Goal: Task Accomplishment & Management: Use online tool/utility

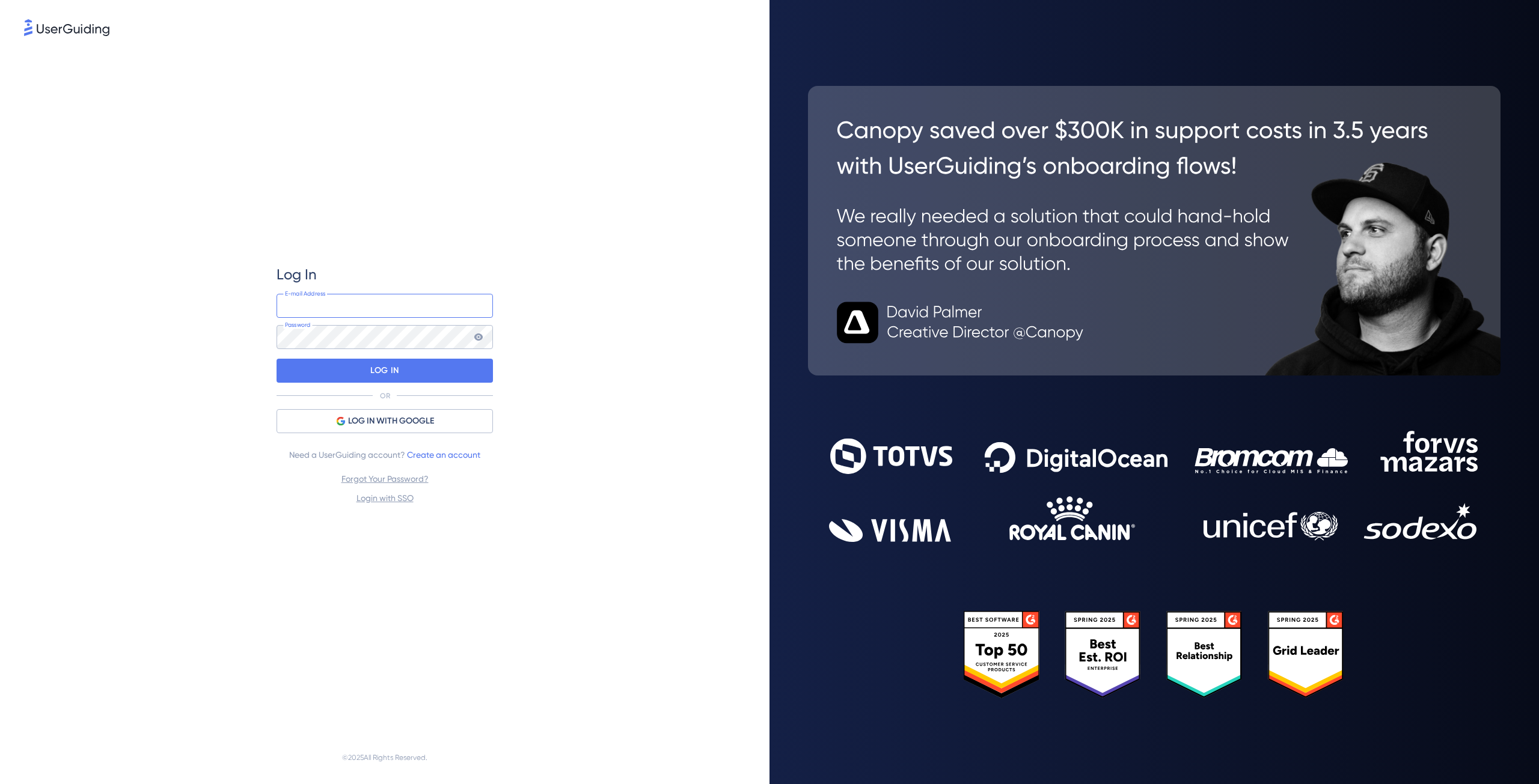
click at [367, 299] on input "email" at bounding box center [385, 306] width 216 height 24
click at [415, 305] on input "email" at bounding box center [385, 306] width 216 height 24
type input "g.feltri@autosur.com"
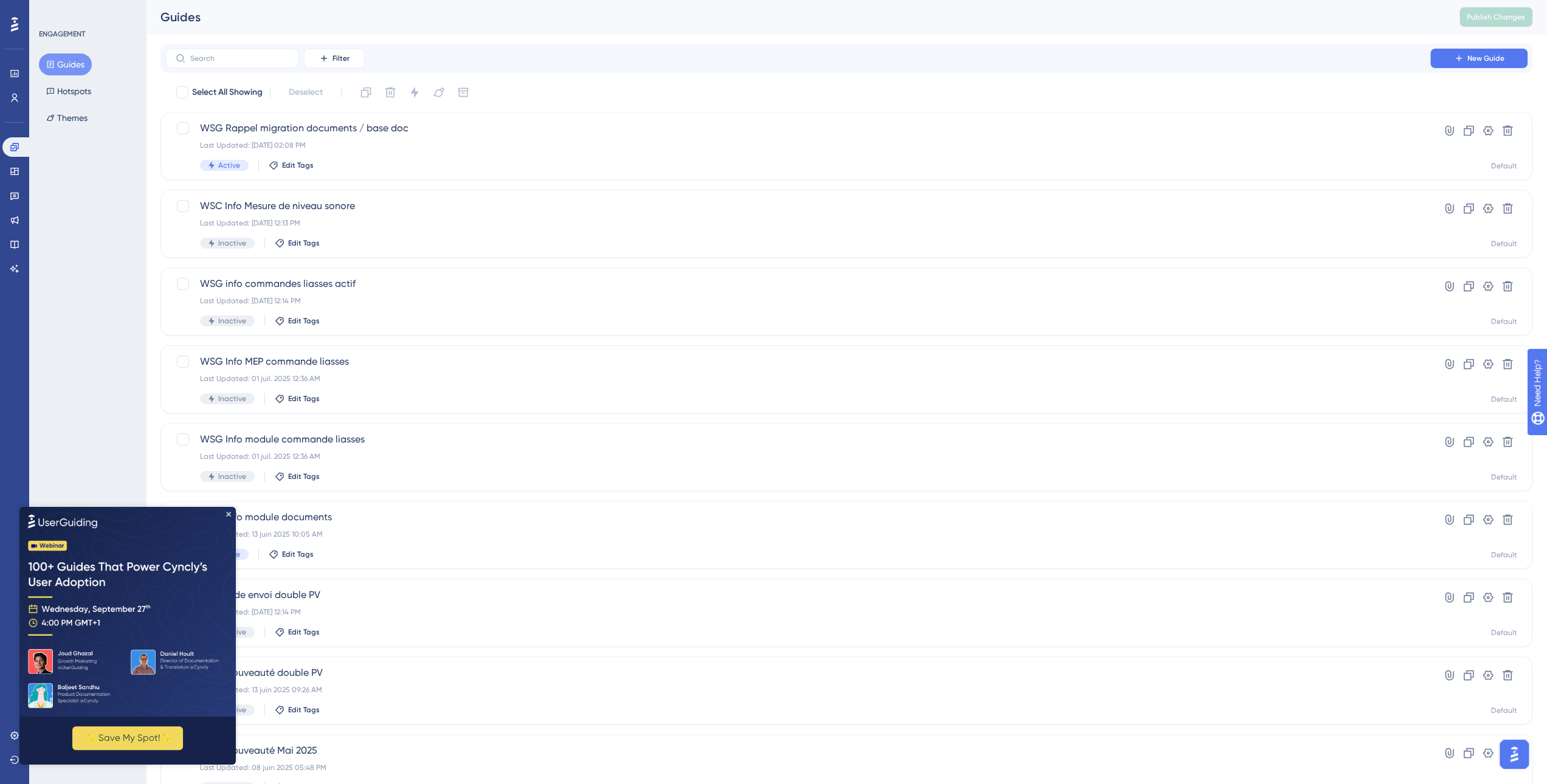
click at [231, 513] on img at bounding box center [128, 611] width 217 height 210
click at [231, 513] on img at bounding box center [128, 611] width 217 height 210
click at [228, 514] on icon "Close Preview" at bounding box center [229, 514] width 5 height 5
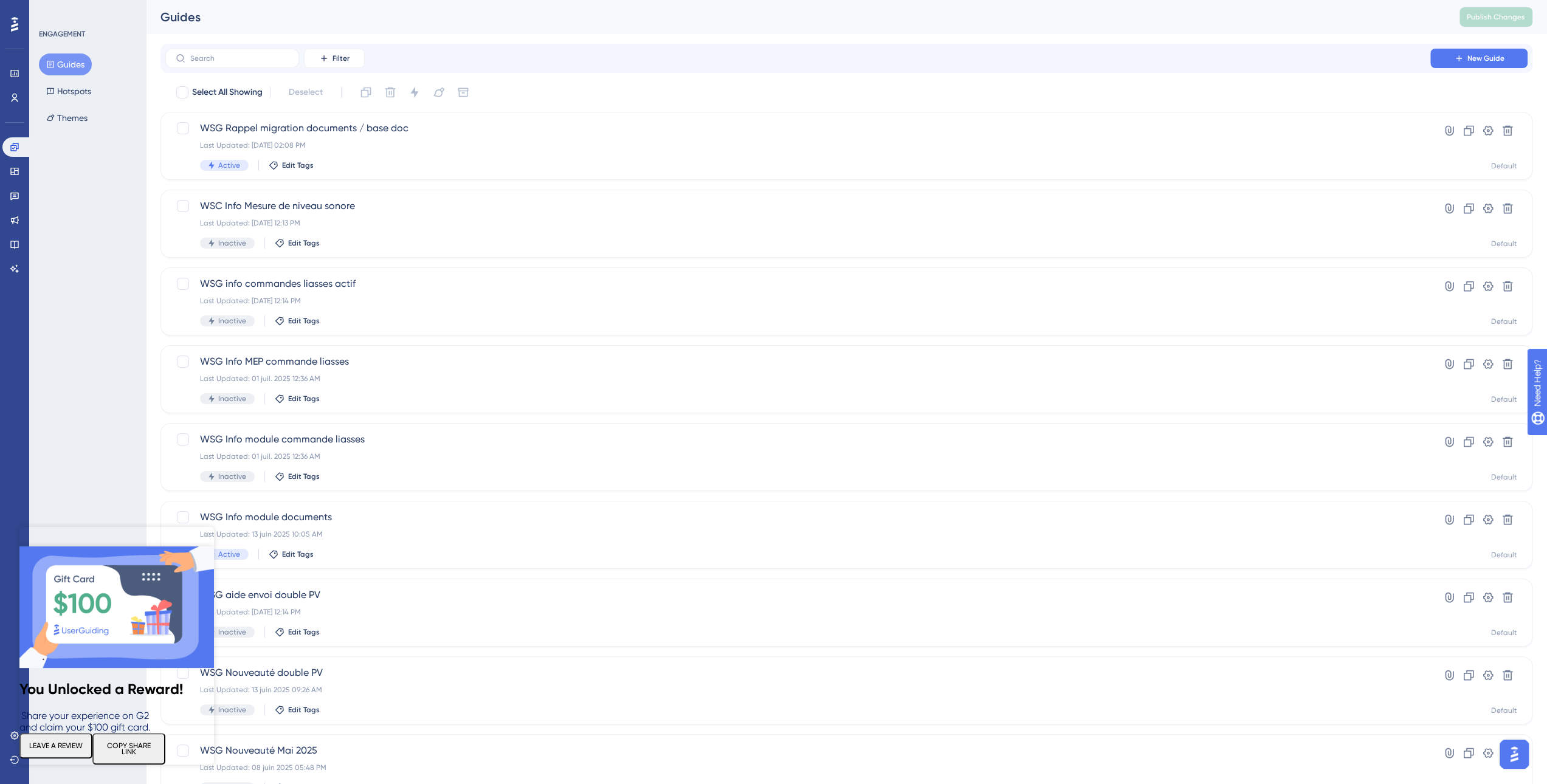
drag, startPoint x: 206, startPoint y: 534, endPoint x: 217, endPoint y: 1082, distance: 548.1
click at [206, 534] on icon "Close Preview" at bounding box center [207, 534] width 5 height 5
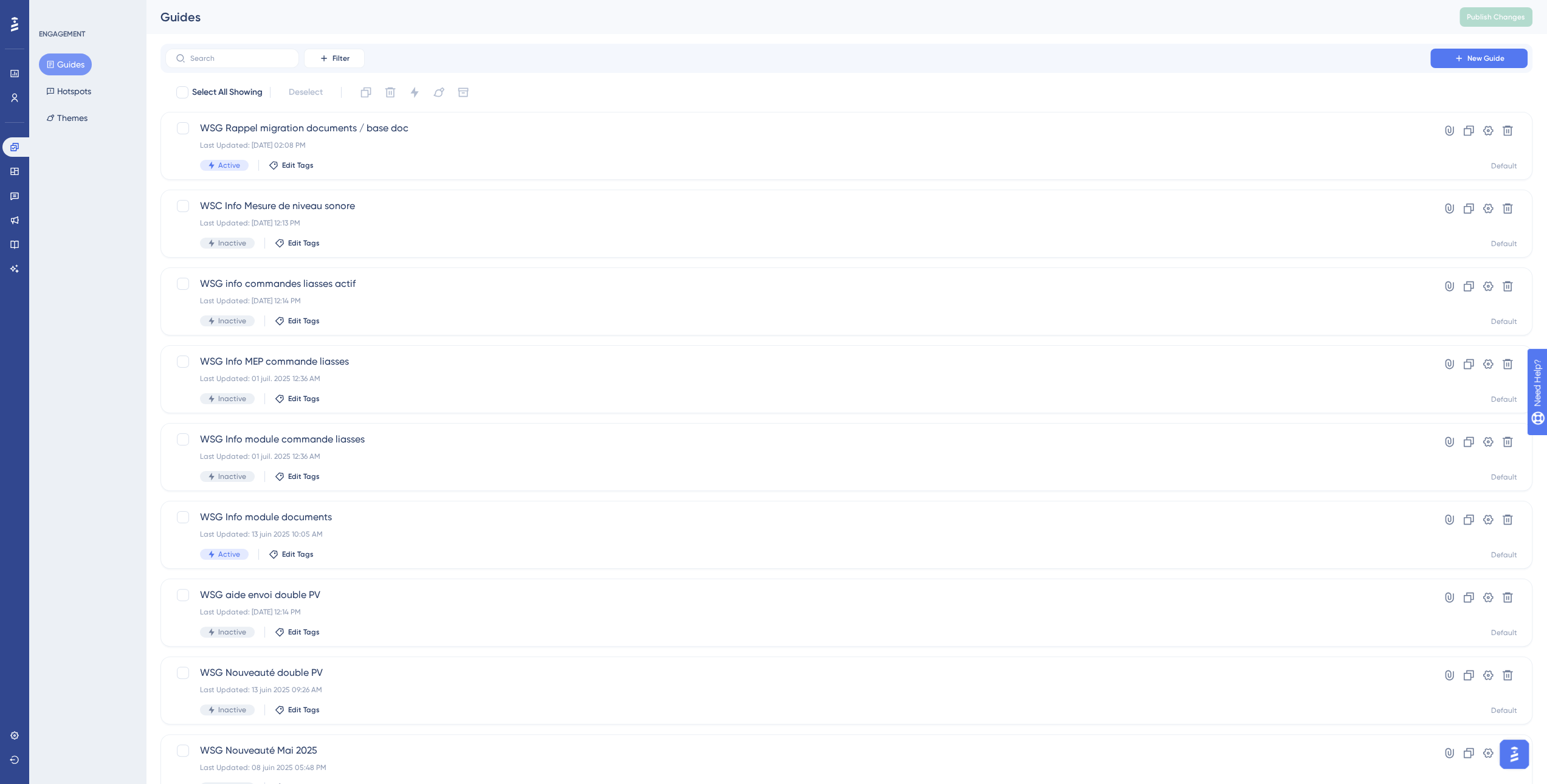
click at [76, 68] on button "Guides" at bounding box center [65, 64] width 53 height 22
drag, startPoint x: 1473, startPoint y: 59, endPoint x: 1425, endPoint y: 75, distance: 50.6
click at [1473, 59] on span "New Guide" at bounding box center [1485, 58] width 37 height 10
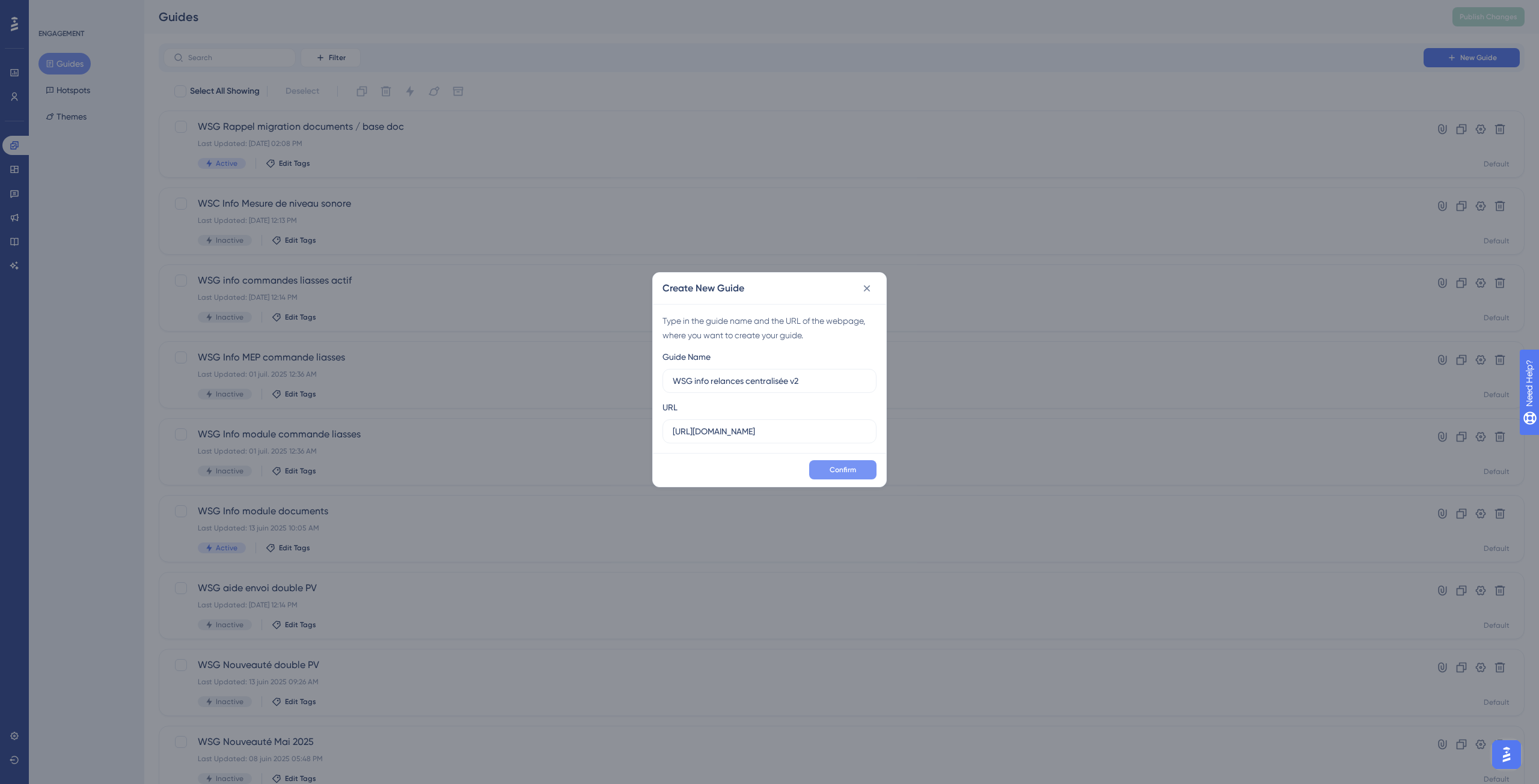
type input "WSG info relances centralisée v2"
click at [832, 466] on span "Confirm" at bounding box center [843, 470] width 26 height 10
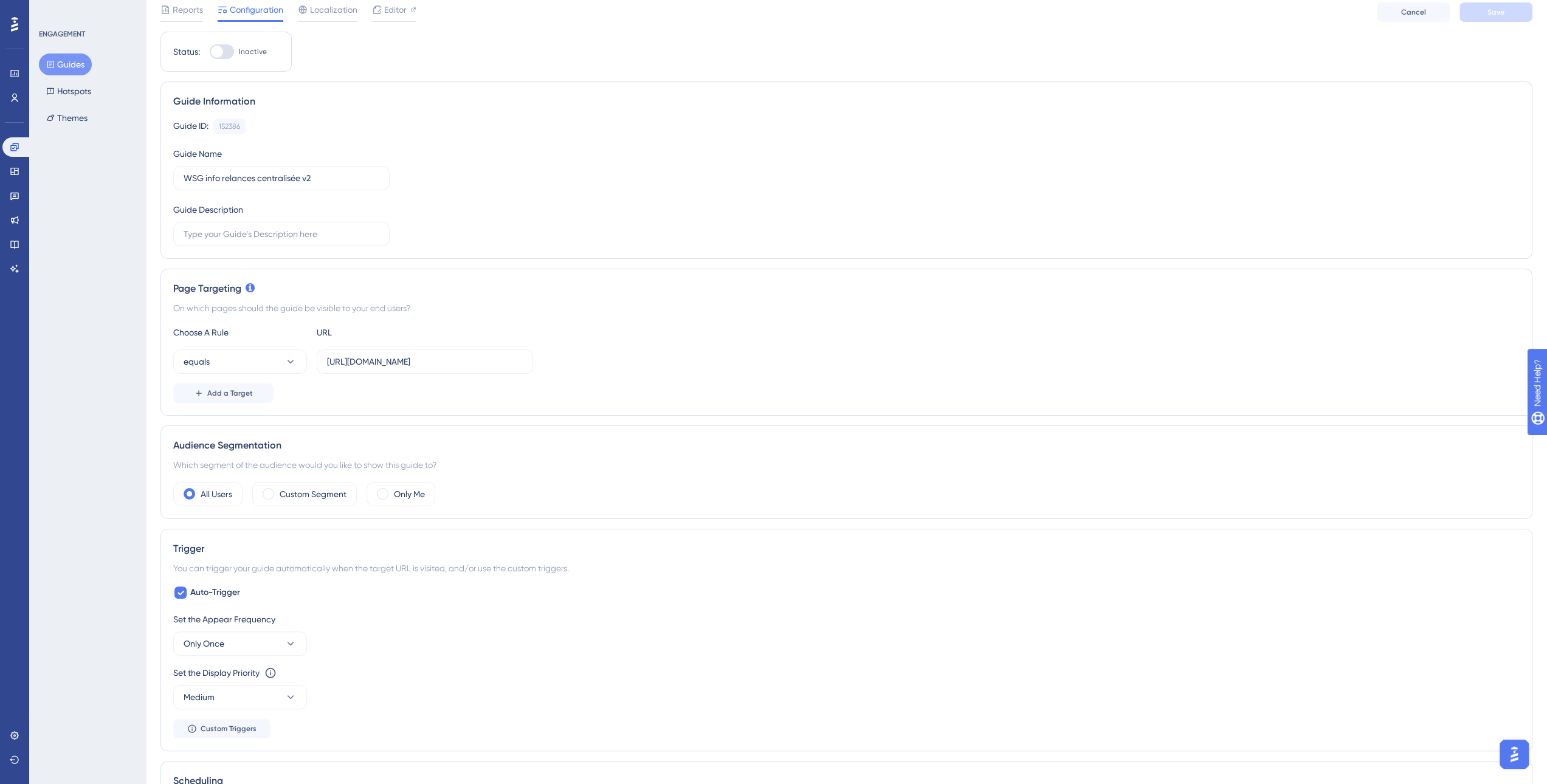
scroll to position [61, 0]
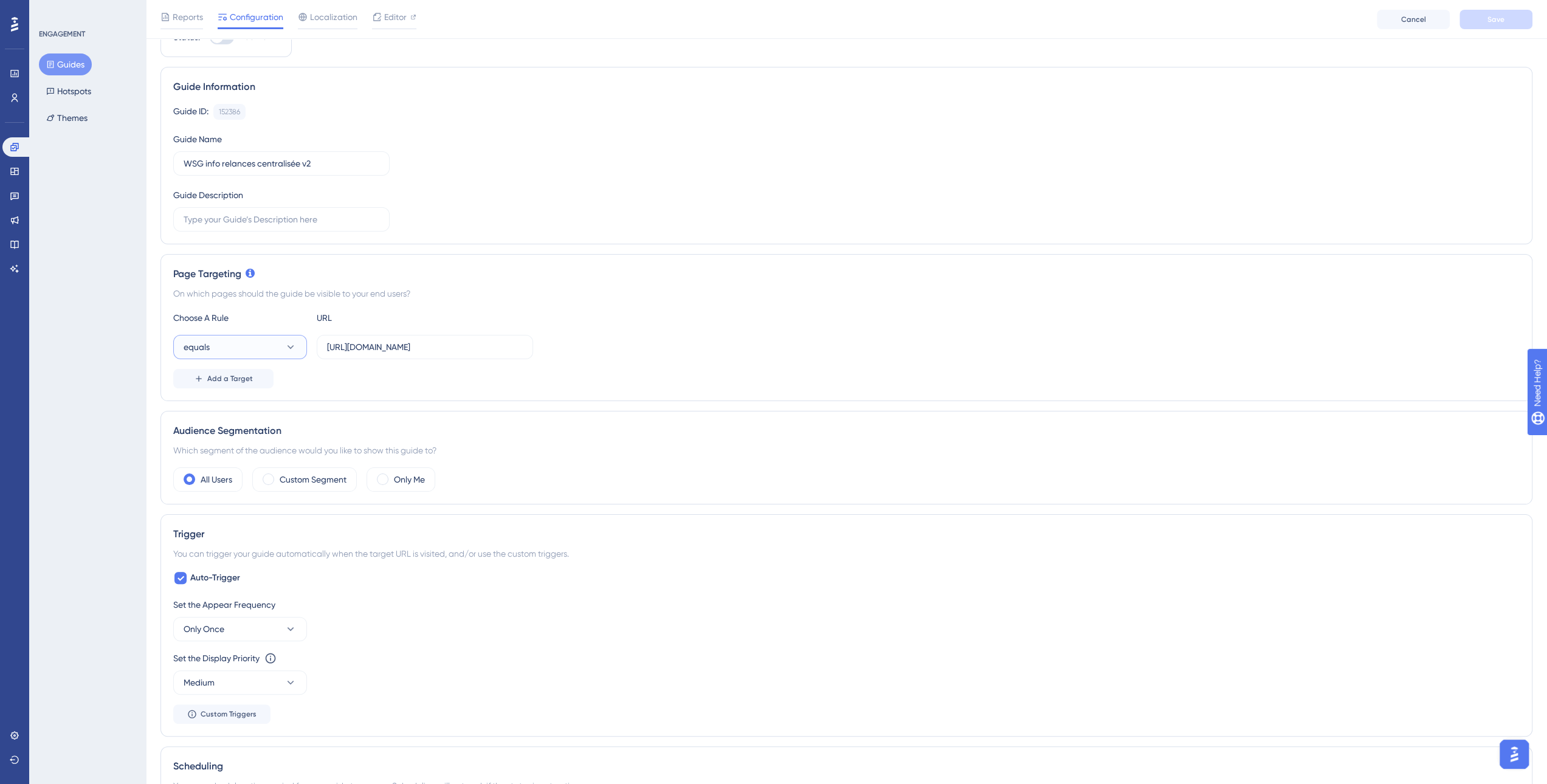
click at [253, 349] on button "equals" at bounding box center [240, 347] width 133 height 24
click at [232, 482] on div "starts with starts with" at bounding box center [240, 482] width 99 height 24
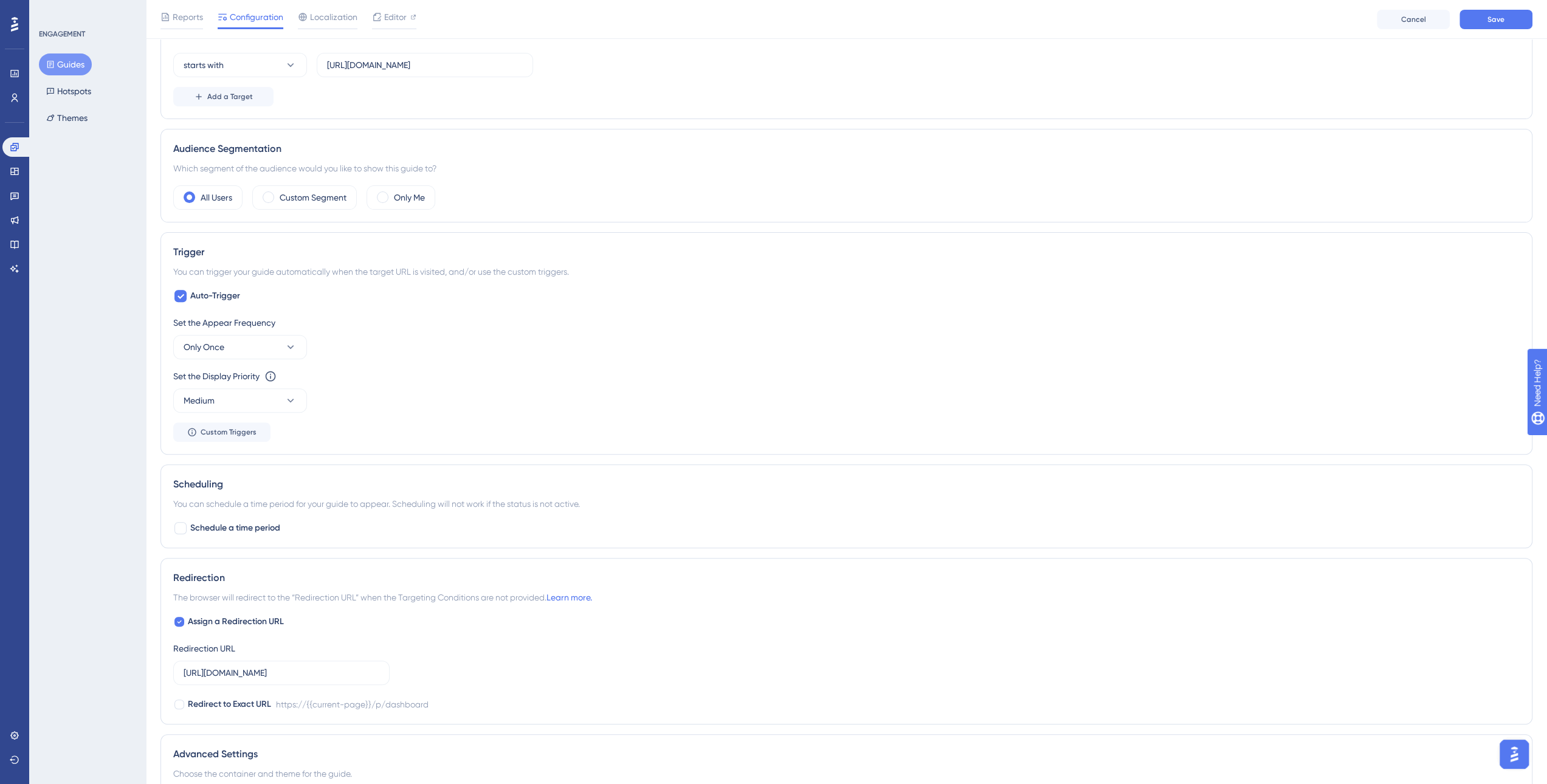
scroll to position [324, 0]
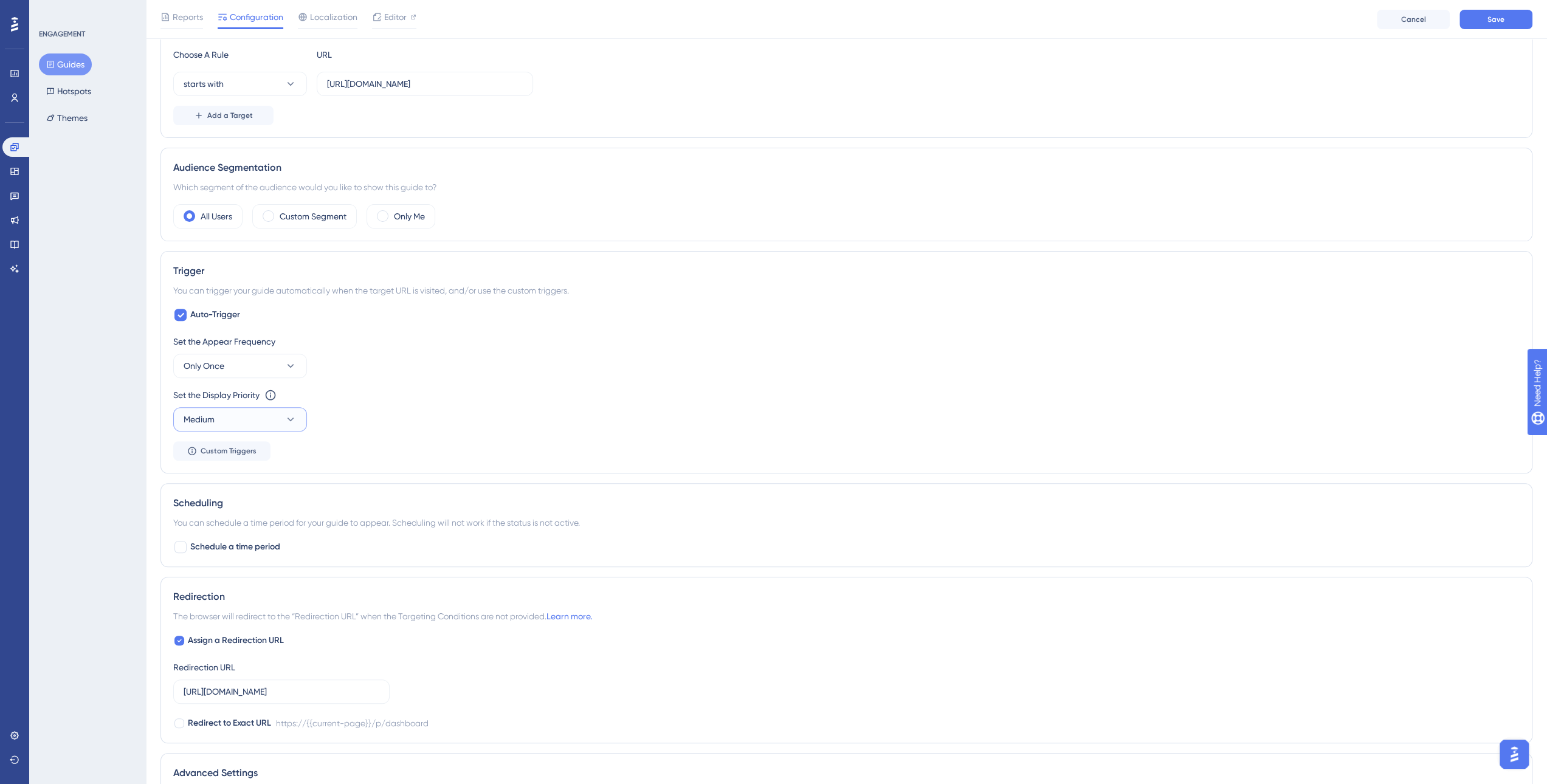
click at [266, 427] on button "Medium" at bounding box center [240, 420] width 133 height 24
click at [242, 519] on div "Highest Highest" at bounding box center [240, 529] width 99 height 24
click at [1518, 5] on div "Reports Configuration Localization Editor Cancel Save" at bounding box center [846, 19] width 1401 height 39
click at [1509, 18] on button "Save" at bounding box center [1495, 19] width 73 height 19
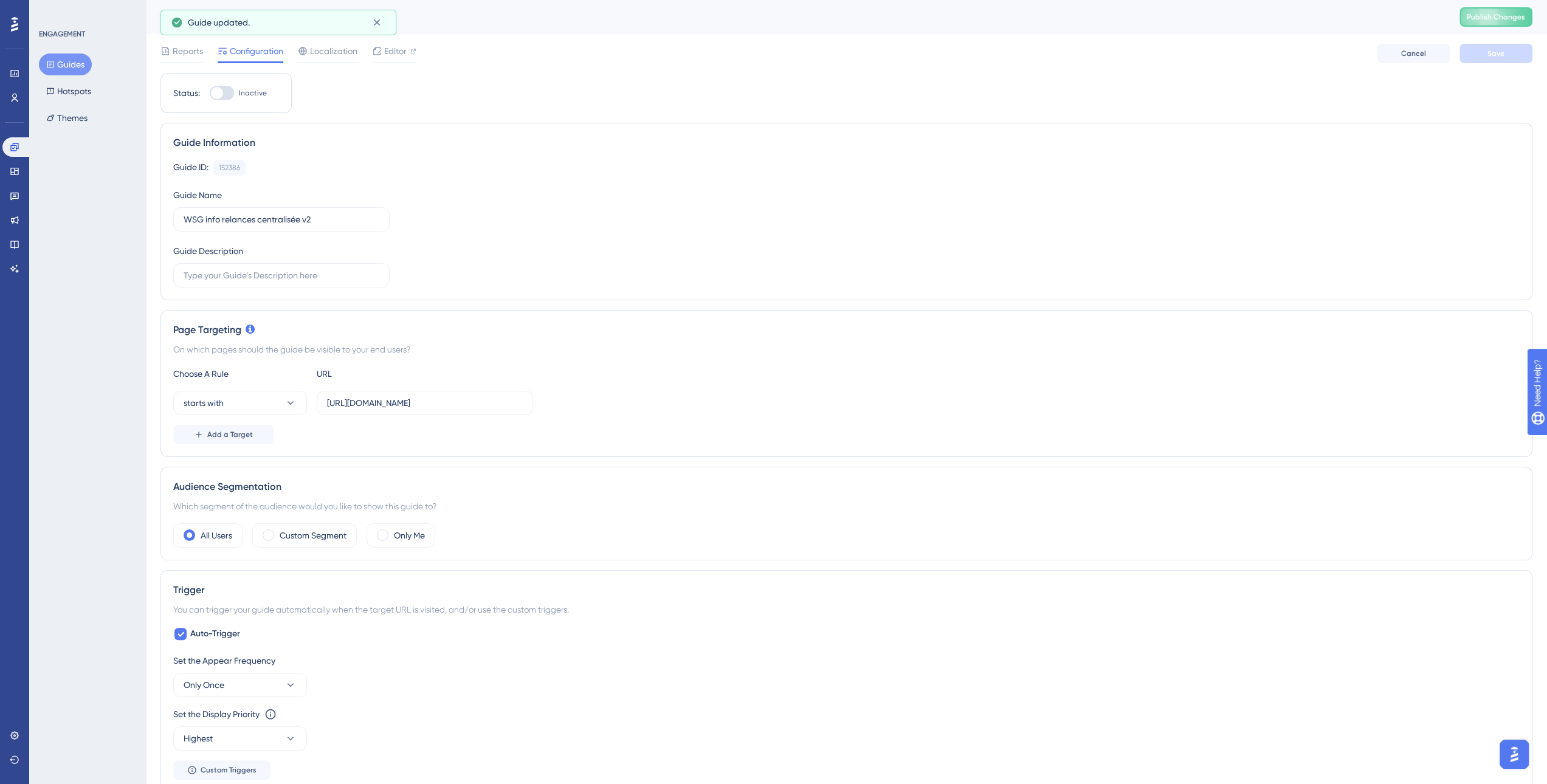
click at [226, 93] on div at bounding box center [222, 93] width 25 height 15
click at [210, 93] on input "Inactive" at bounding box center [209, 93] width 1 height 1
checkbox input "true"
click at [1517, 57] on button "Save" at bounding box center [1495, 54] width 73 height 19
click at [1510, 16] on span "Publish Changes" at bounding box center [1495, 17] width 58 height 10
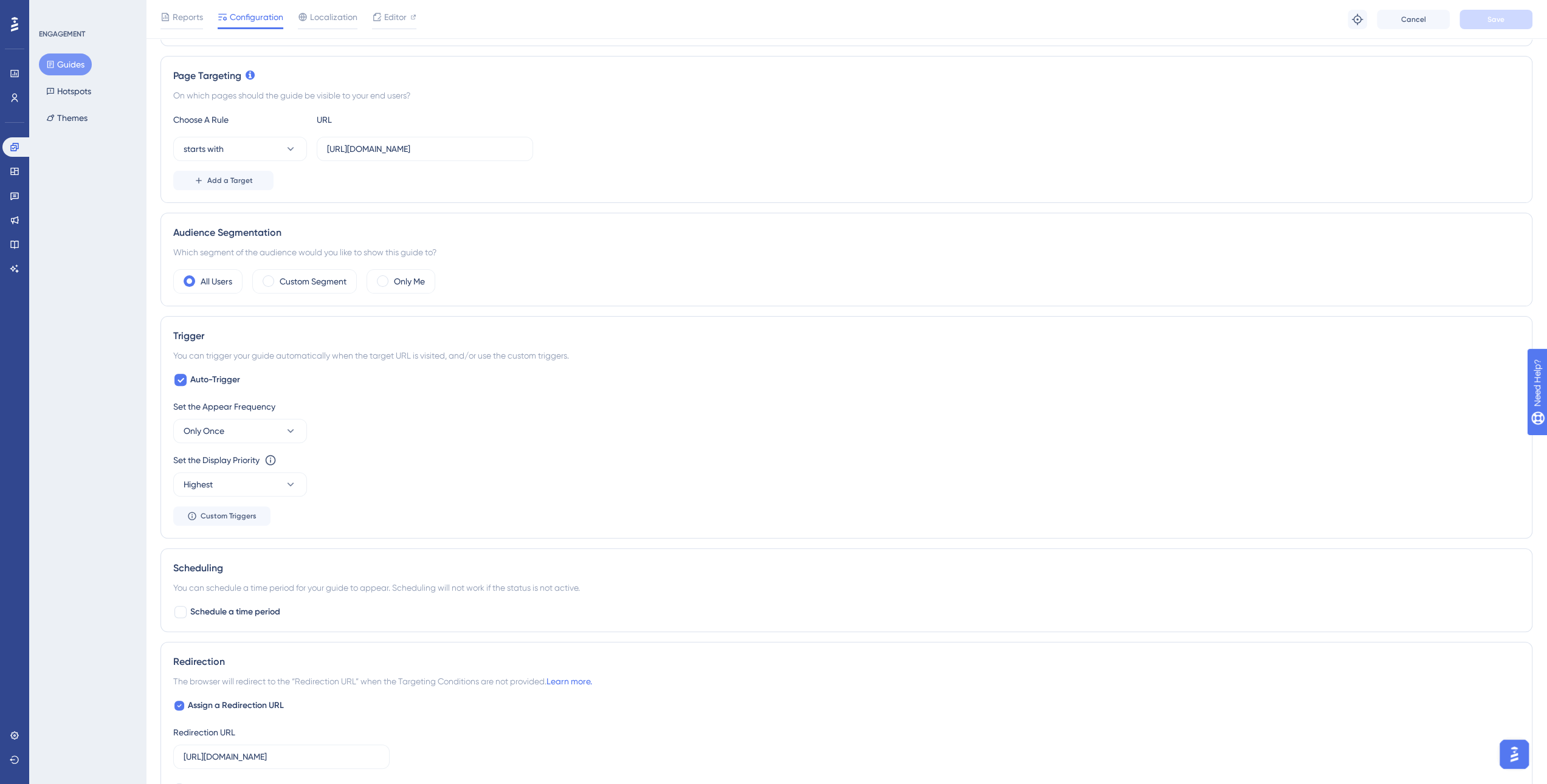
scroll to position [122, 0]
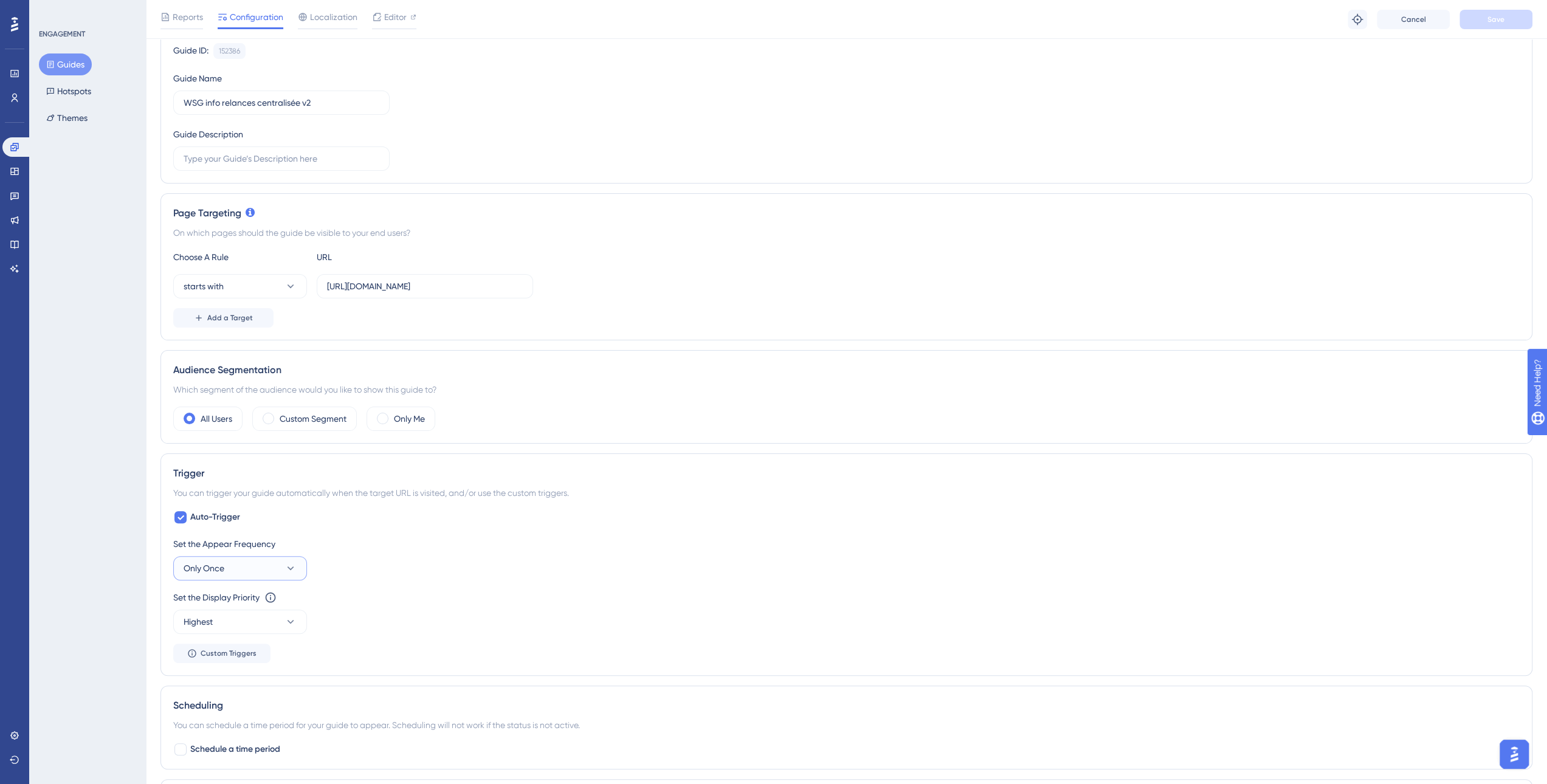
click at [246, 556] on button "Only Once" at bounding box center [240, 568] width 133 height 24
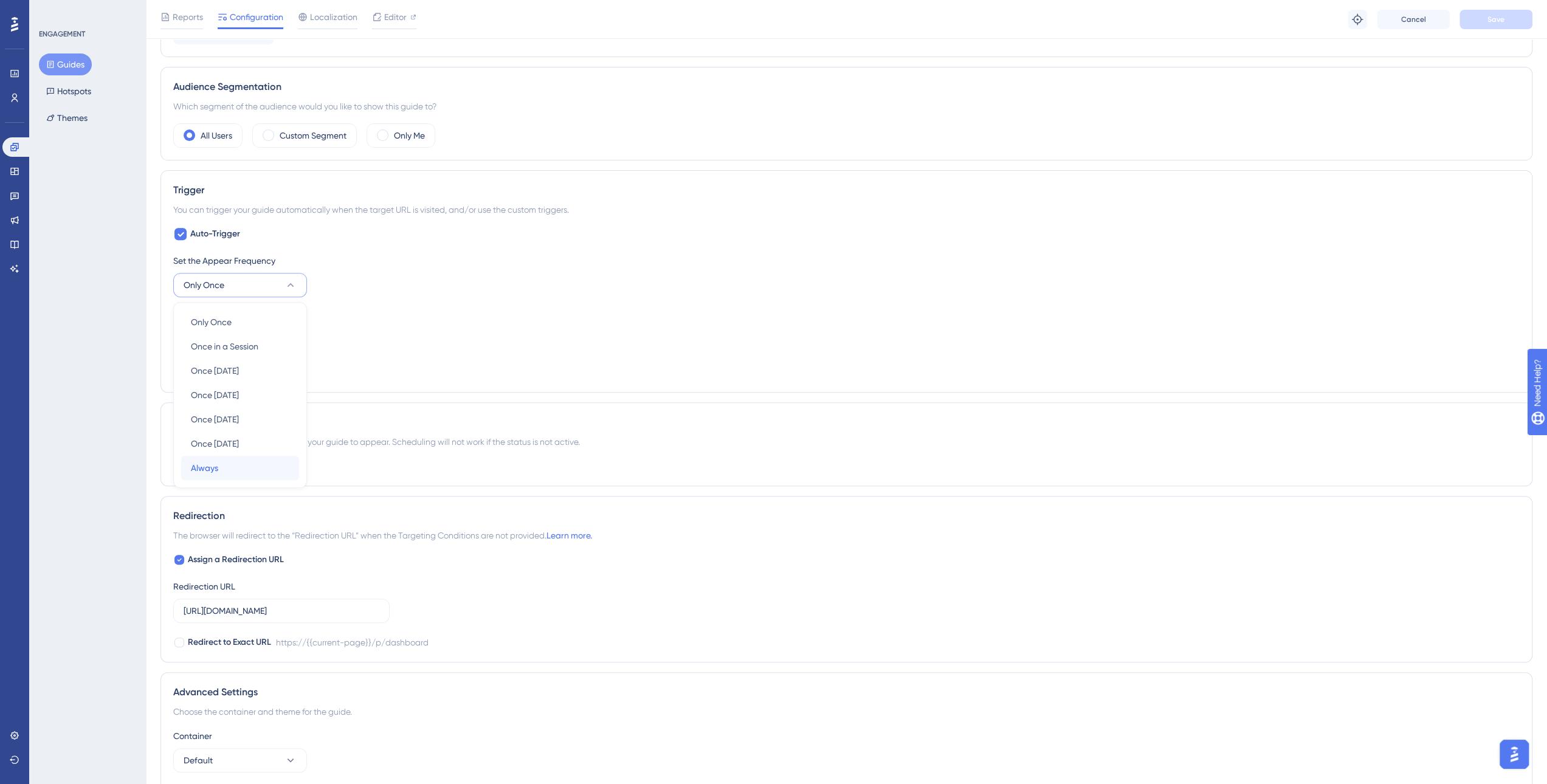
click at [224, 466] on div "Always Always" at bounding box center [240, 468] width 99 height 24
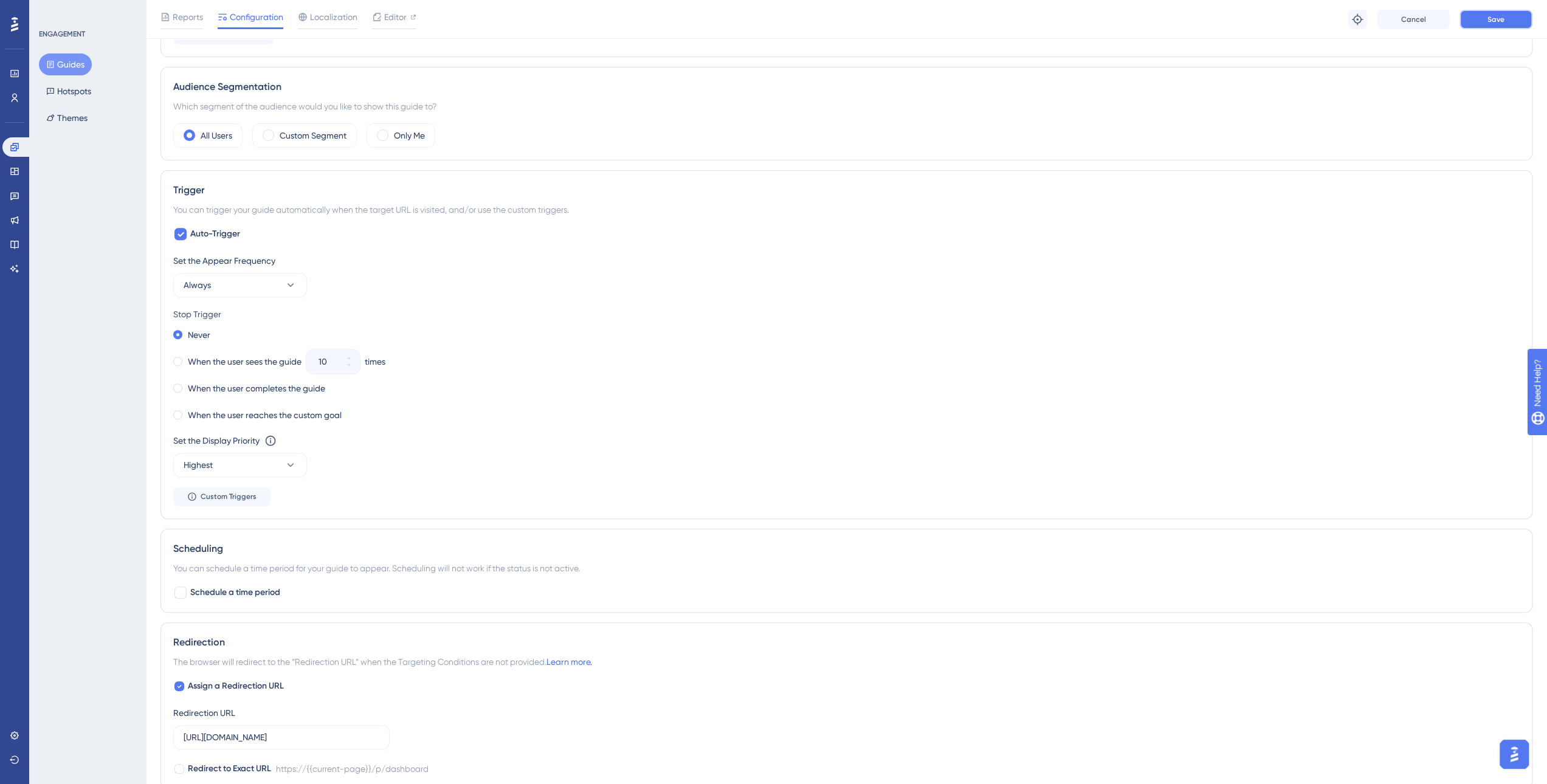
click at [1490, 24] on button "Save" at bounding box center [1495, 19] width 73 height 19
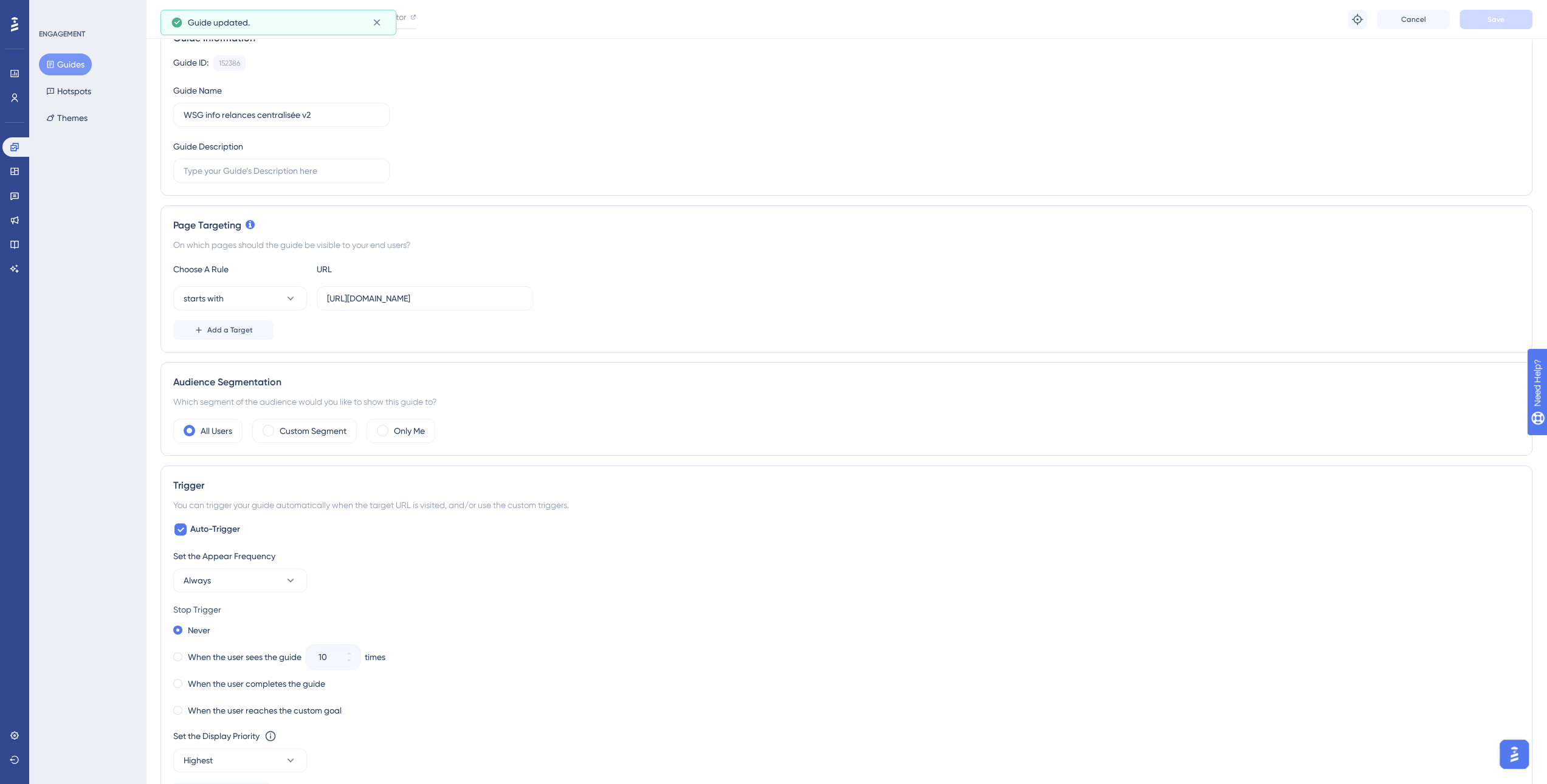
scroll to position [0, 0]
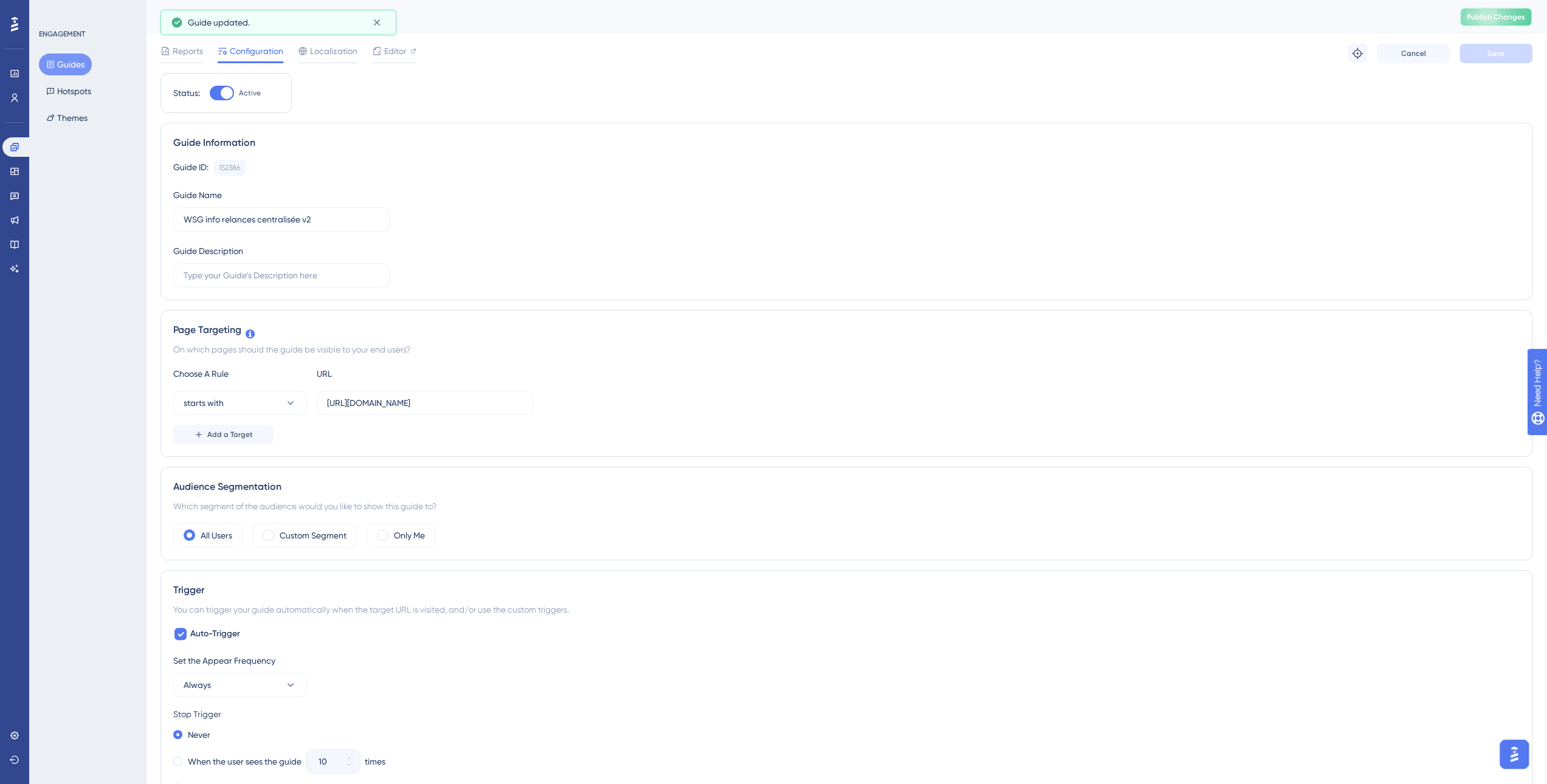
click at [1493, 13] on span "Publish Changes" at bounding box center [1495, 17] width 58 height 10
click at [475, 406] on input "https://websur-gestion-sprint.secta.fr/p/dashboard" at bounding box center [425, 403] width 196 height 14
drag, startPoint x: 445, startPoint y: 404, endPoint x: 564, endPoint y: 407, distance: 119.0
click at [564, 407] on div "starts with https://websur-gestion-sprint.secta.fr/p/dashboard" at bounding box center [847, 403] width 1346 height 24
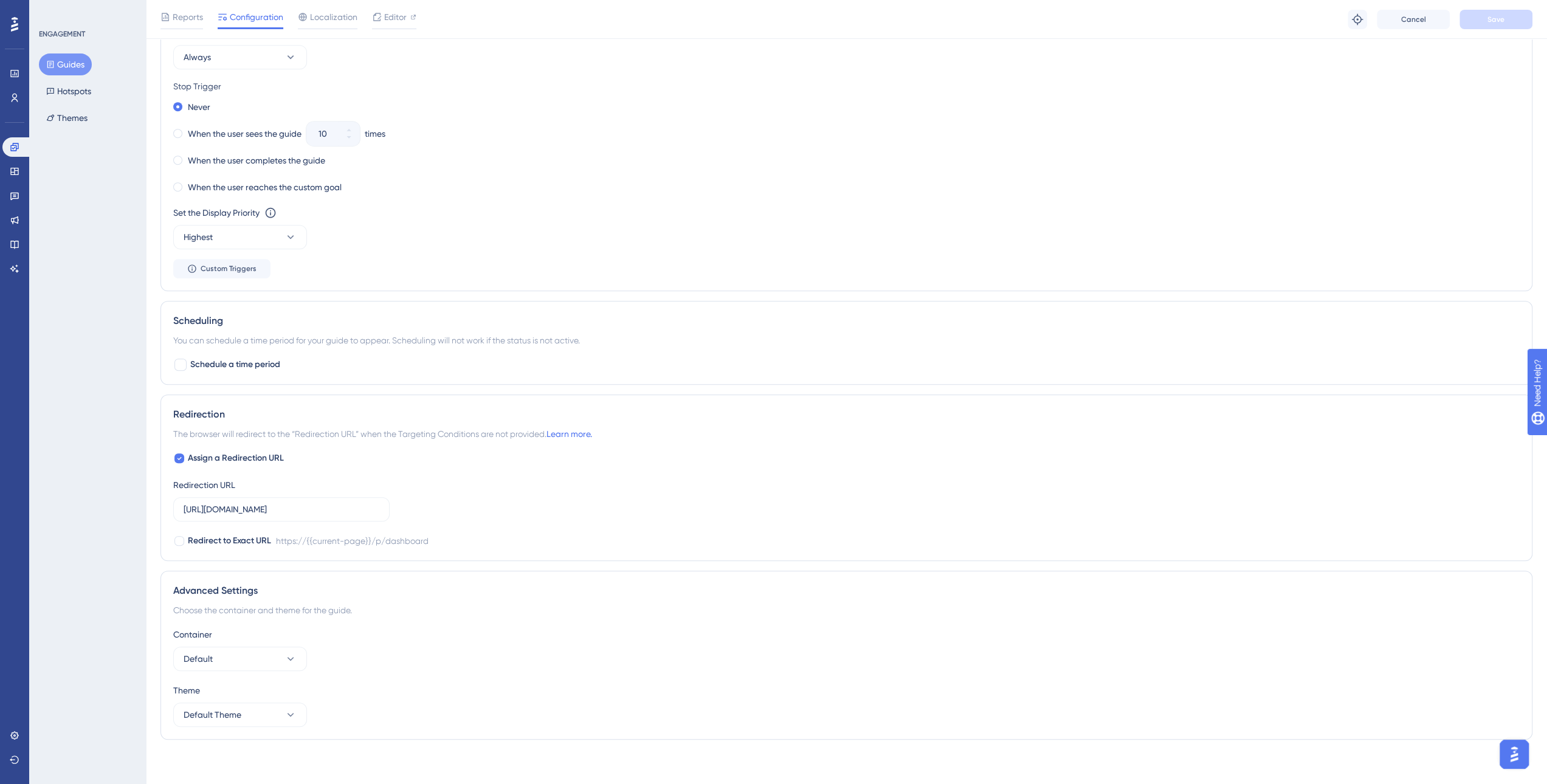
scroll to position [0, 0]
click at [295, 505] on input "https://websur-gestion-sprint.secta.fr/p/dashboard" at bounding box center [282, 509] width 196 height 14
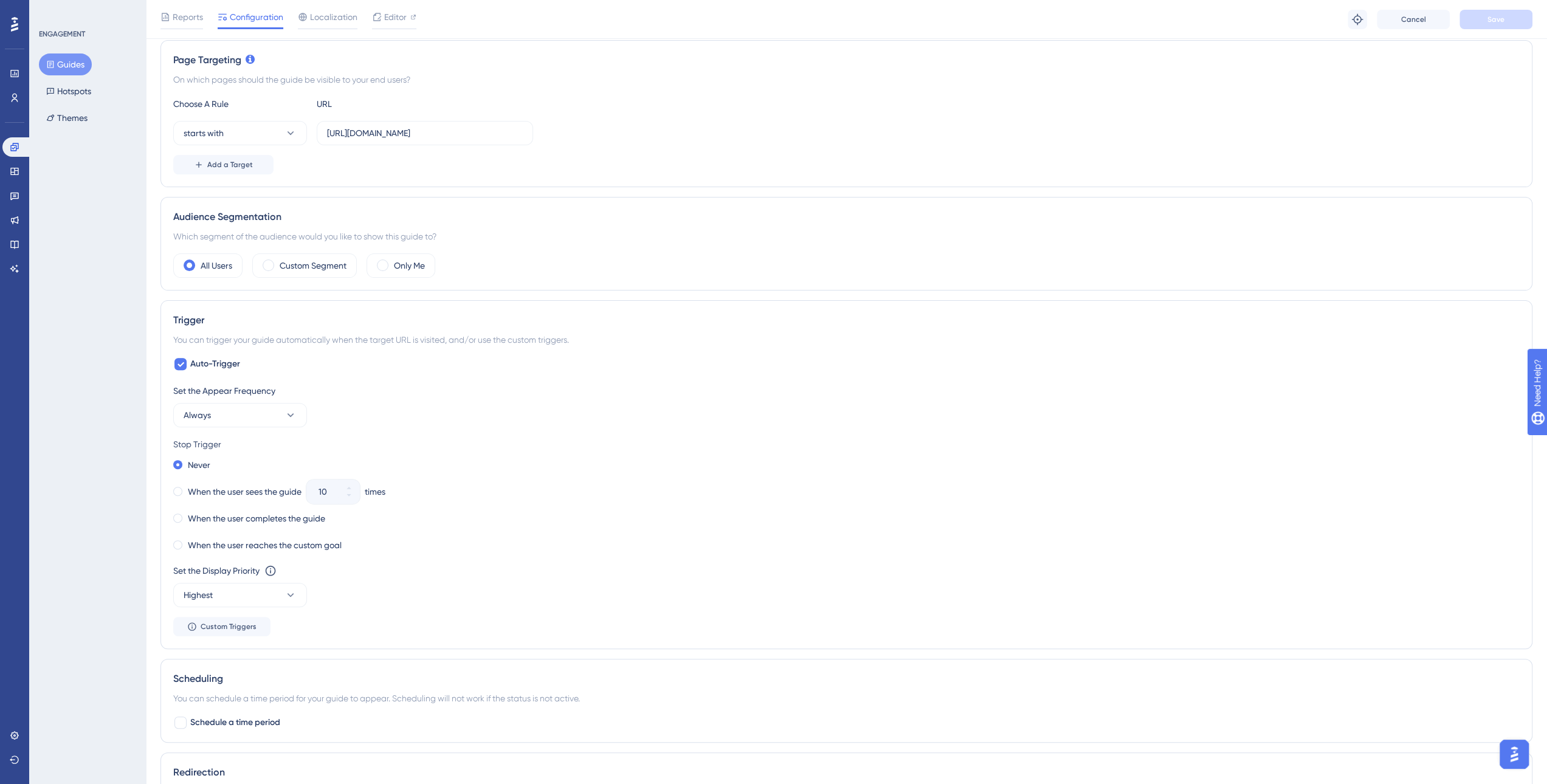
scroll to position [268, 0]
click at [199, 424] on span "Always" at bounding box center [197, 422] width 27 height 15
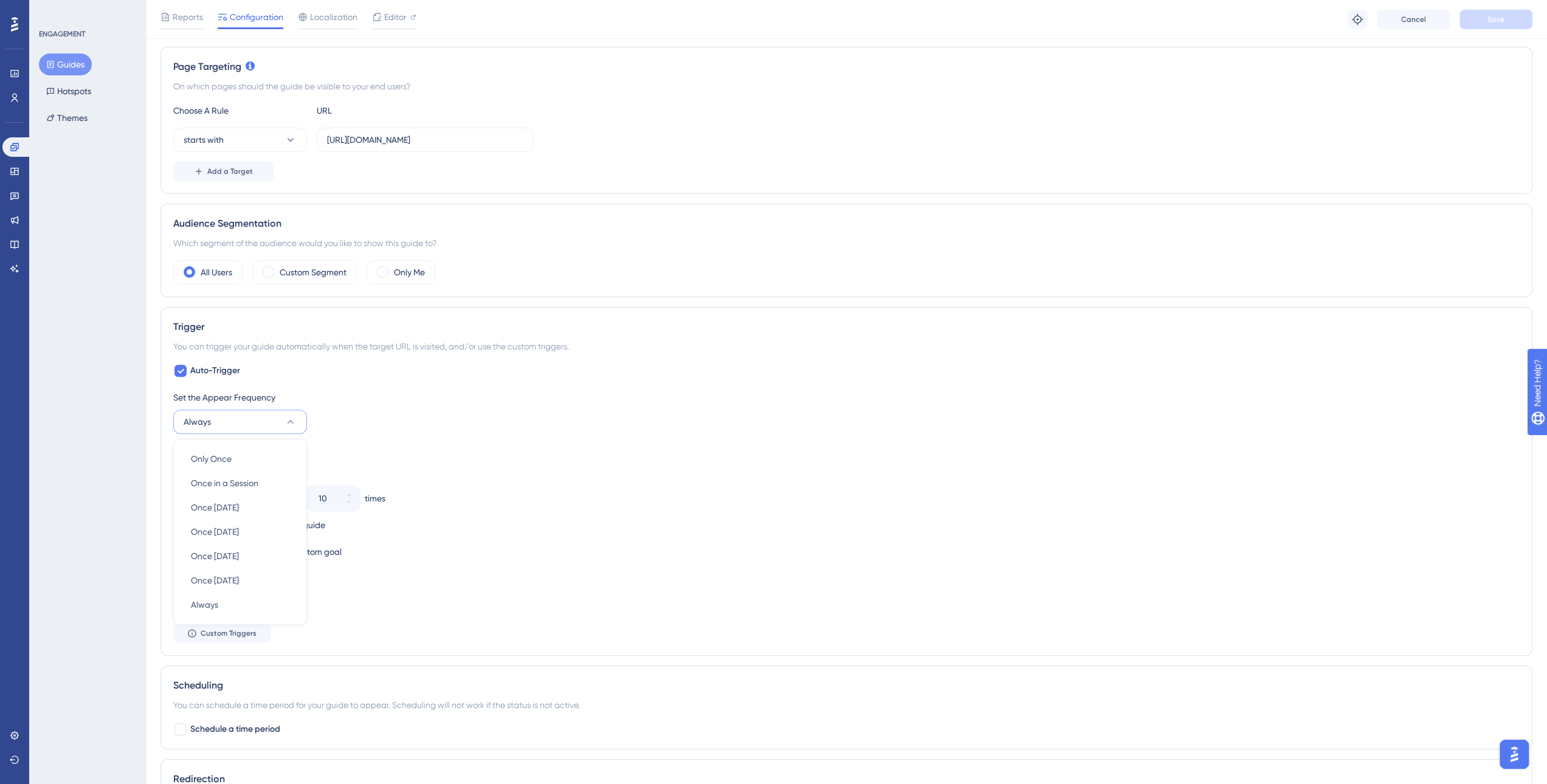
scroll to position [405, 0]
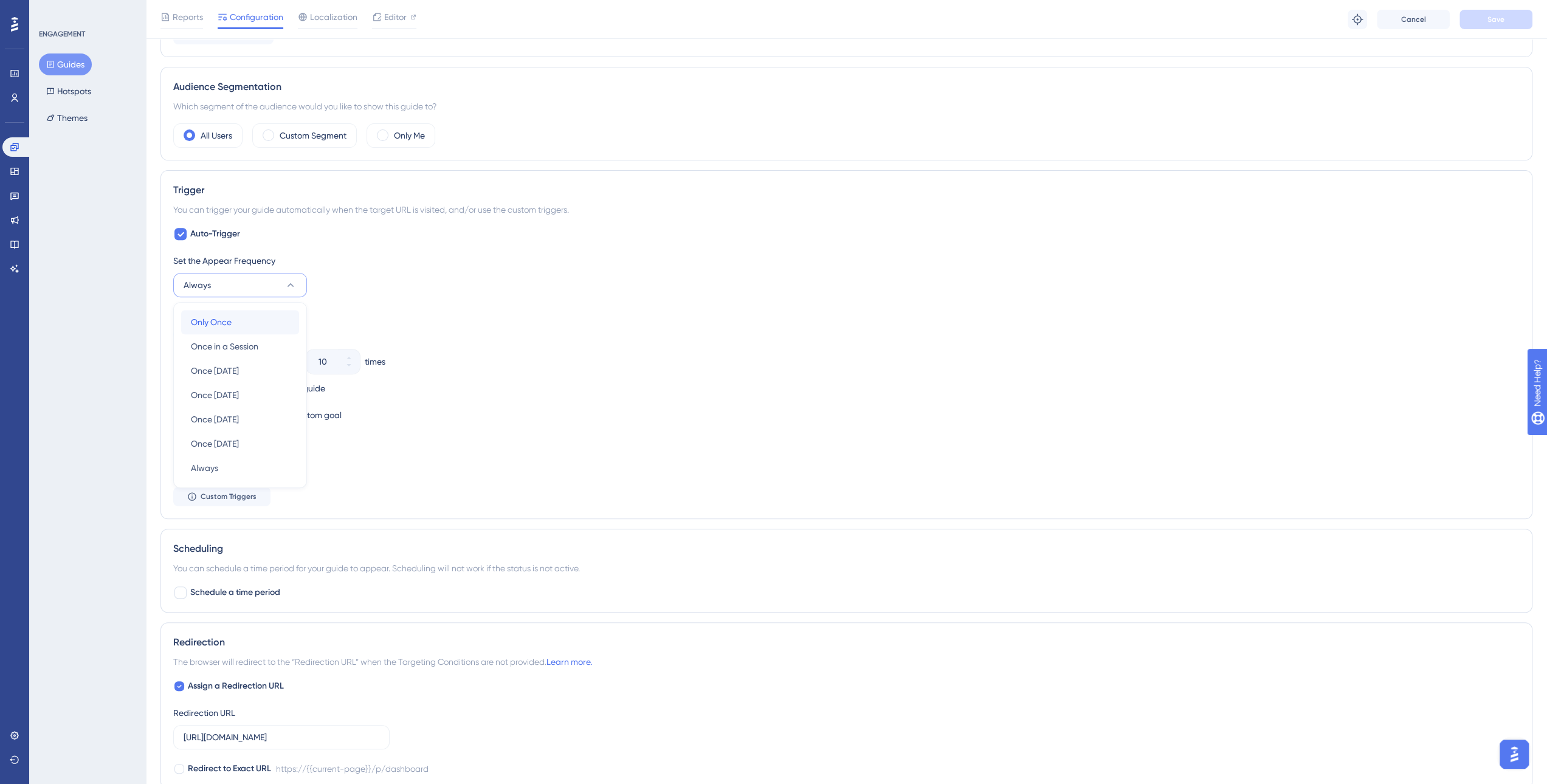
click at [241, 323] on div "Only Once Only Once" at bounding box center [240, 322] width 99 height 24
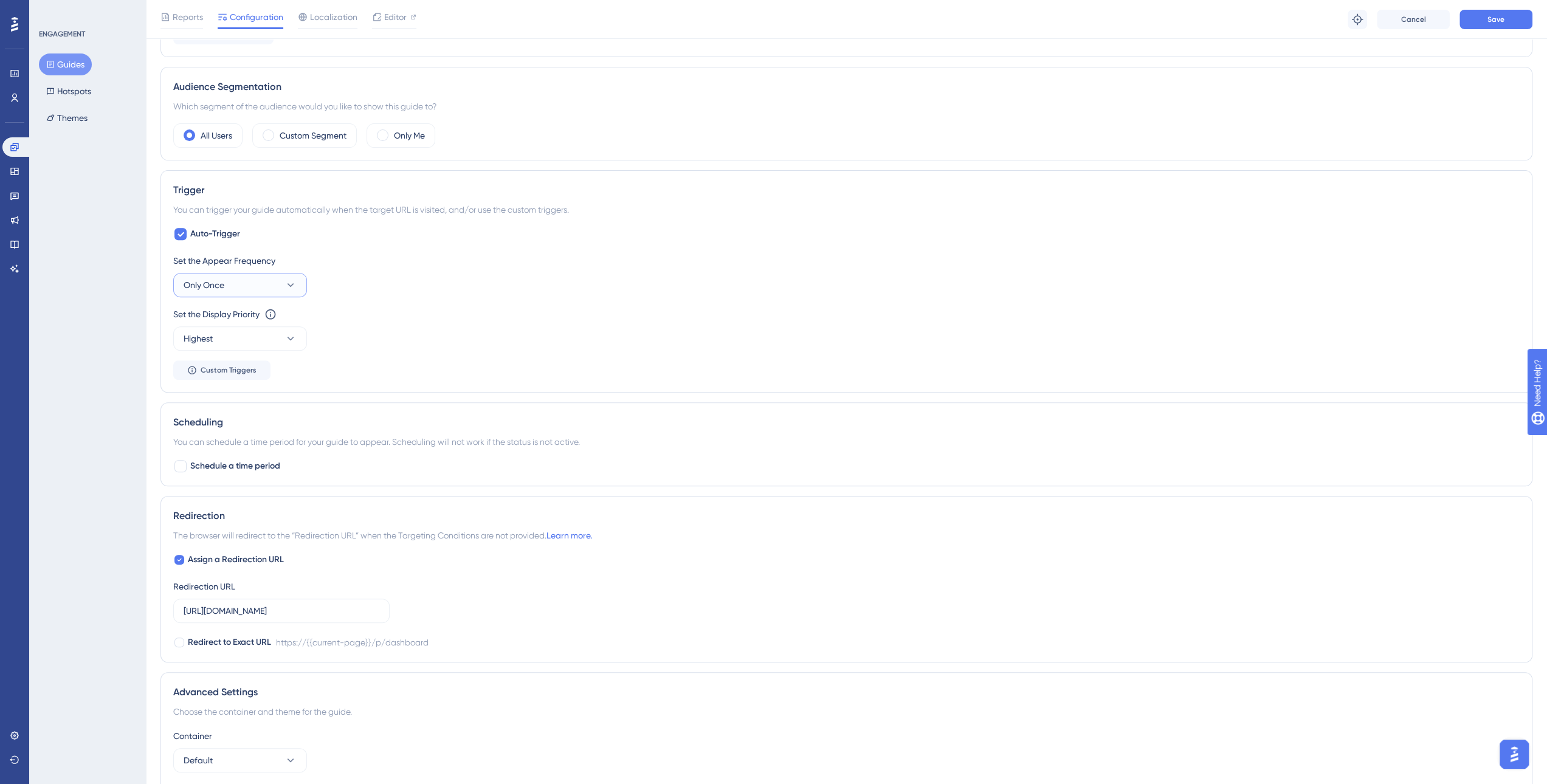
click at [249, 293] on button "Only Once" at bounding box center [240, 285] width 133 height 24
click at [253, 290] on button "Only Once" at bounding box center [240, 285] width 133 height 24
click at [180, 465] on div at bounding box center [181, 466] width 12 height 12
checkbox input "true"
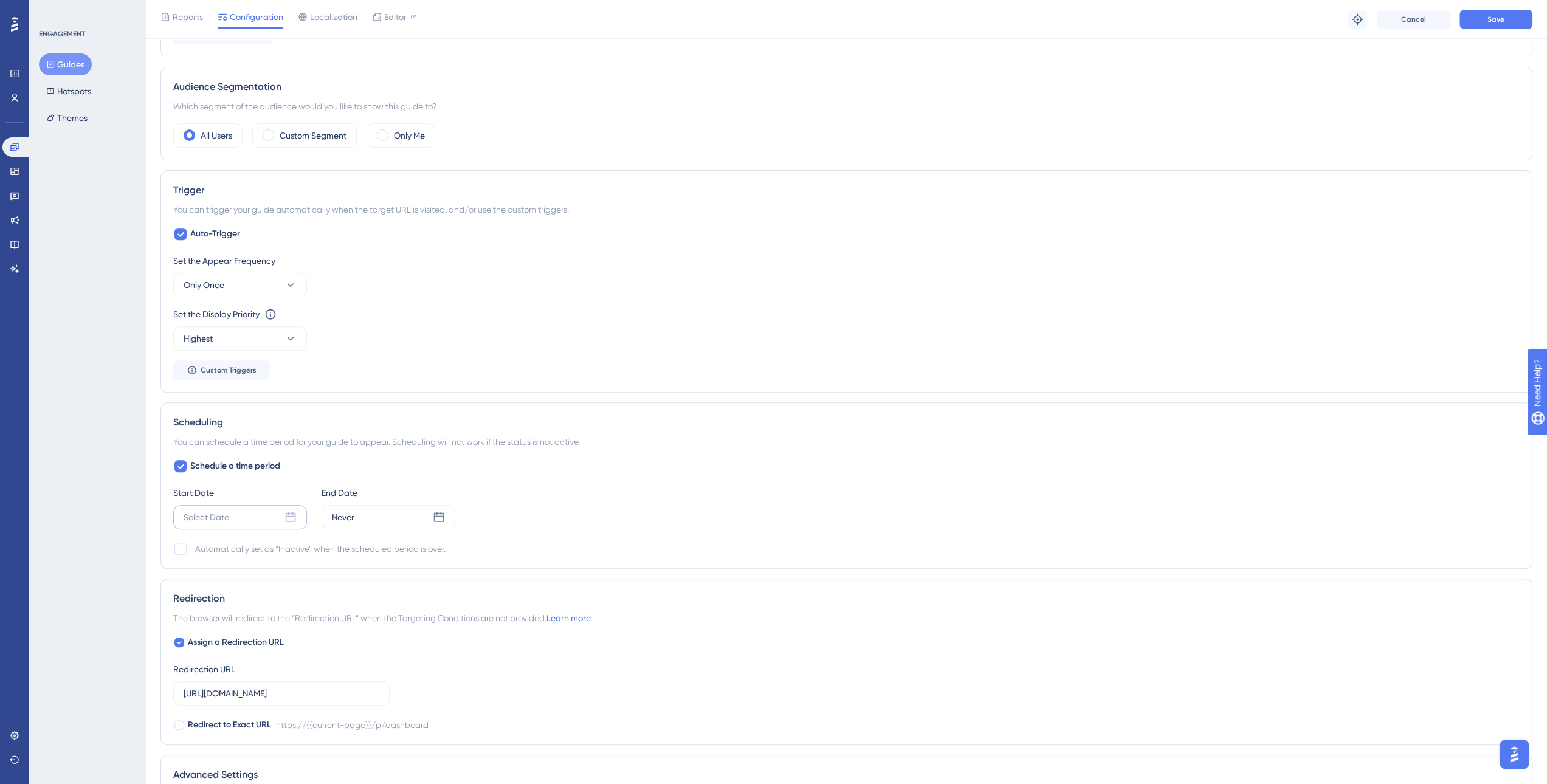
click at [295, 515] on icon at bounding box center [290, 517] width 12 height 12
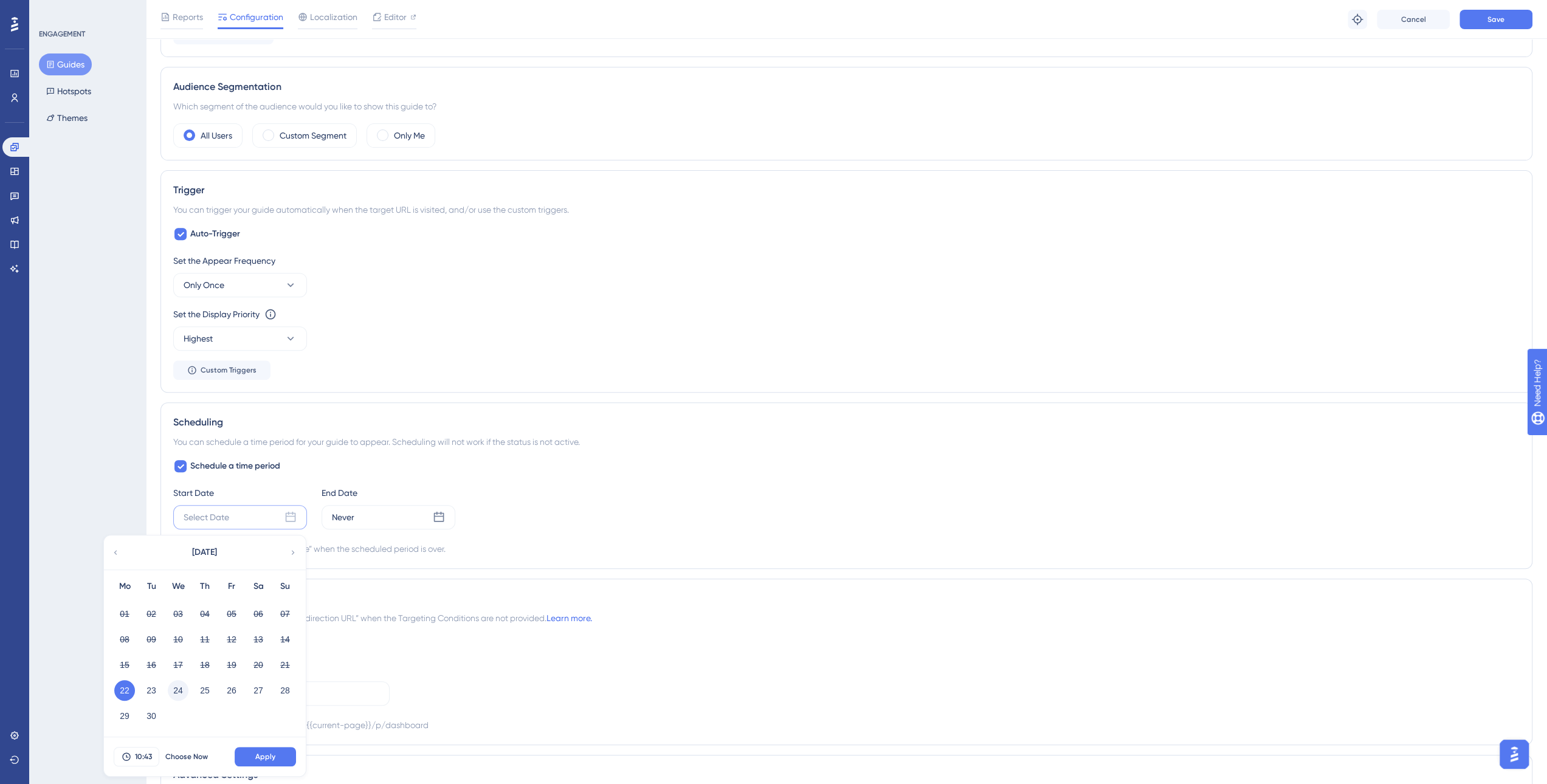
click at [175, 691] on button "24" at bounding box center [178, 691] width 21 height 21
click at [131, 752] on icon at bounding box center [126, 756] width 10 height 10
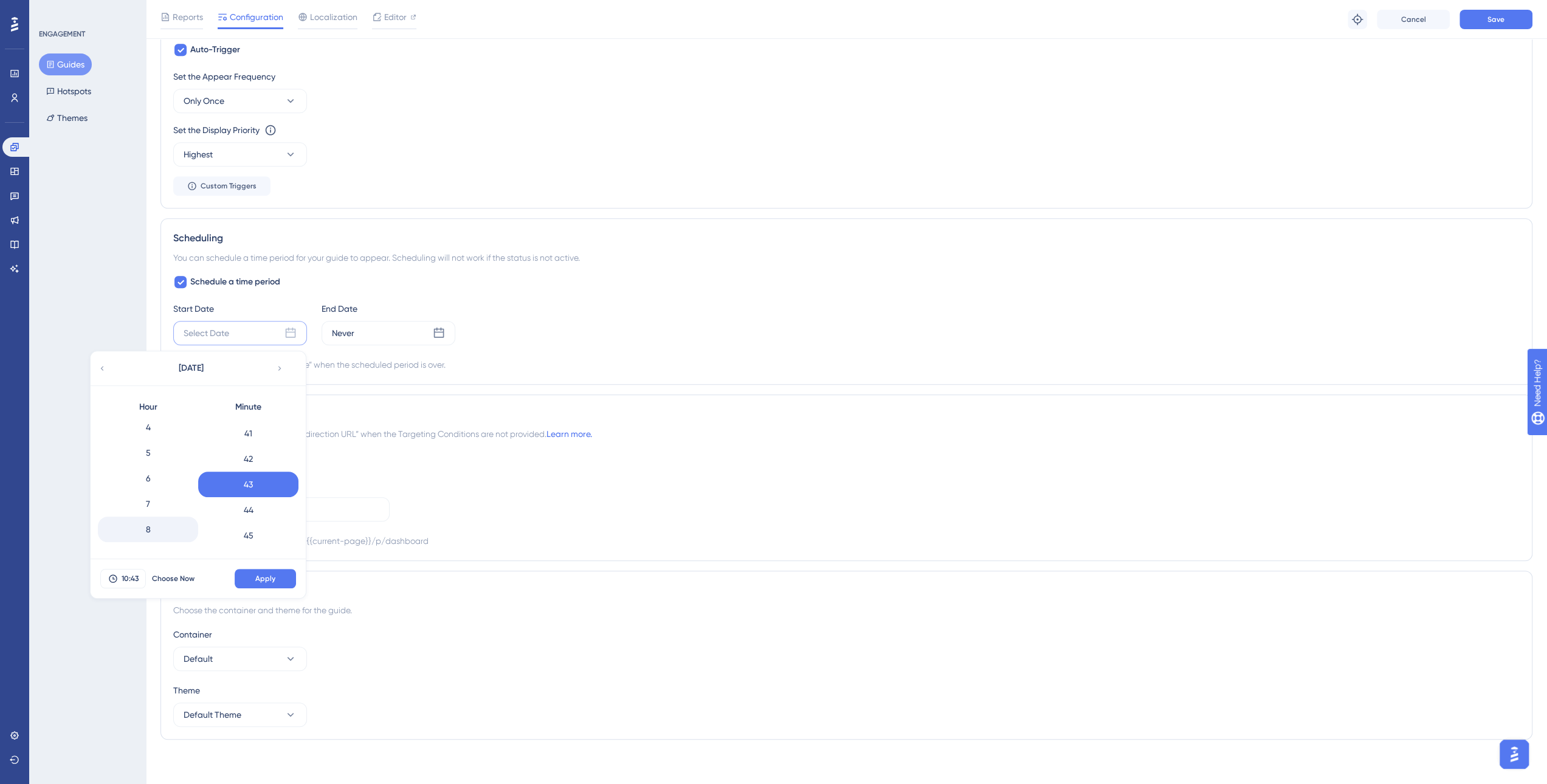
scroll to position [81, 0]
click at [151, 471] on div "5" at bounding box center [148, 478] width 101 height 26
click at [155, 455] on div "1" at bounding box center [148, 458] width 101 height 26
click at [264, 429] on div "0" at bounding box center [248, 432] width 101 height 26
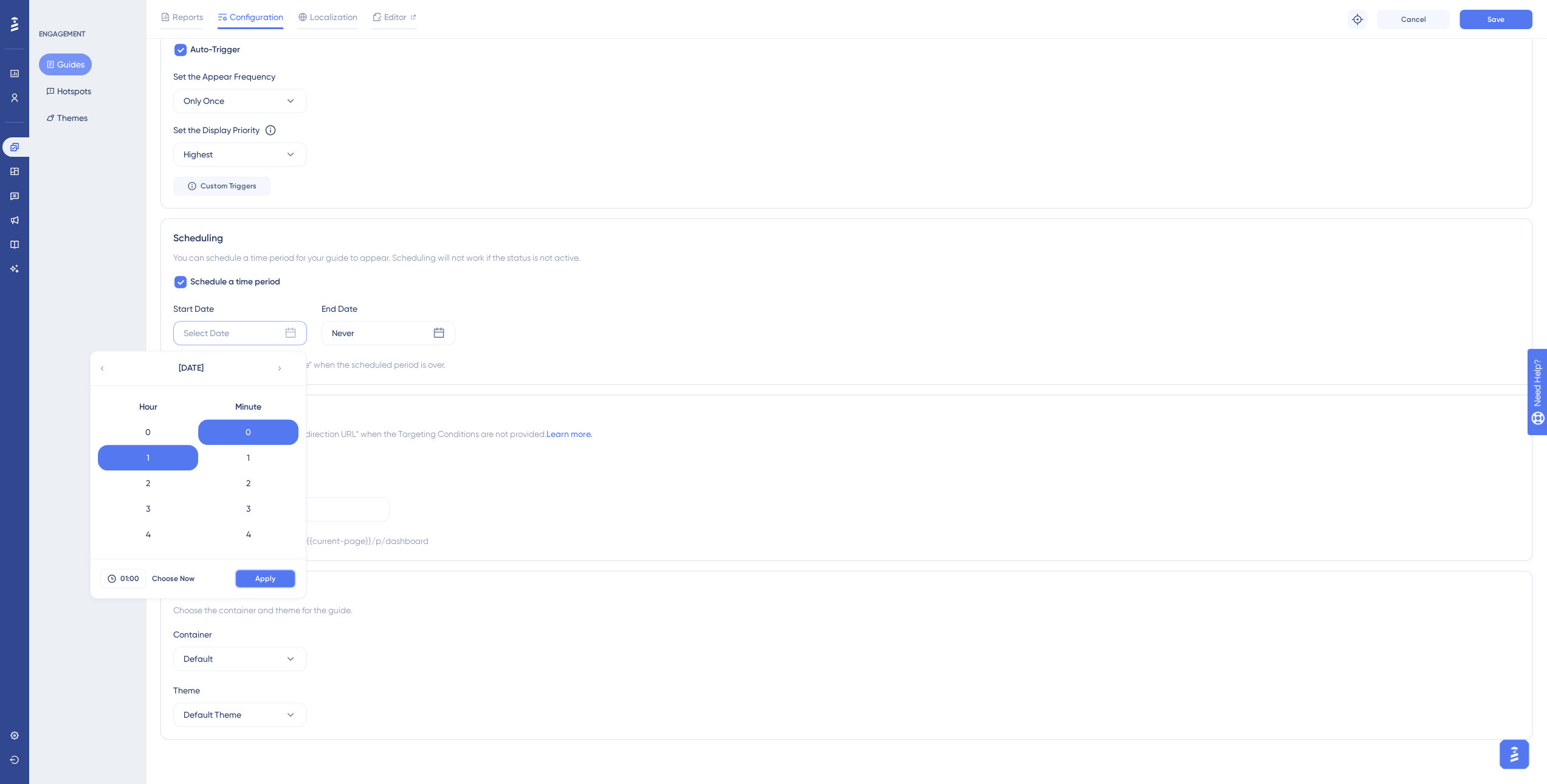
click at [272, 578] on span "Apply" at bounding box center [265, 578] width 20 height 10
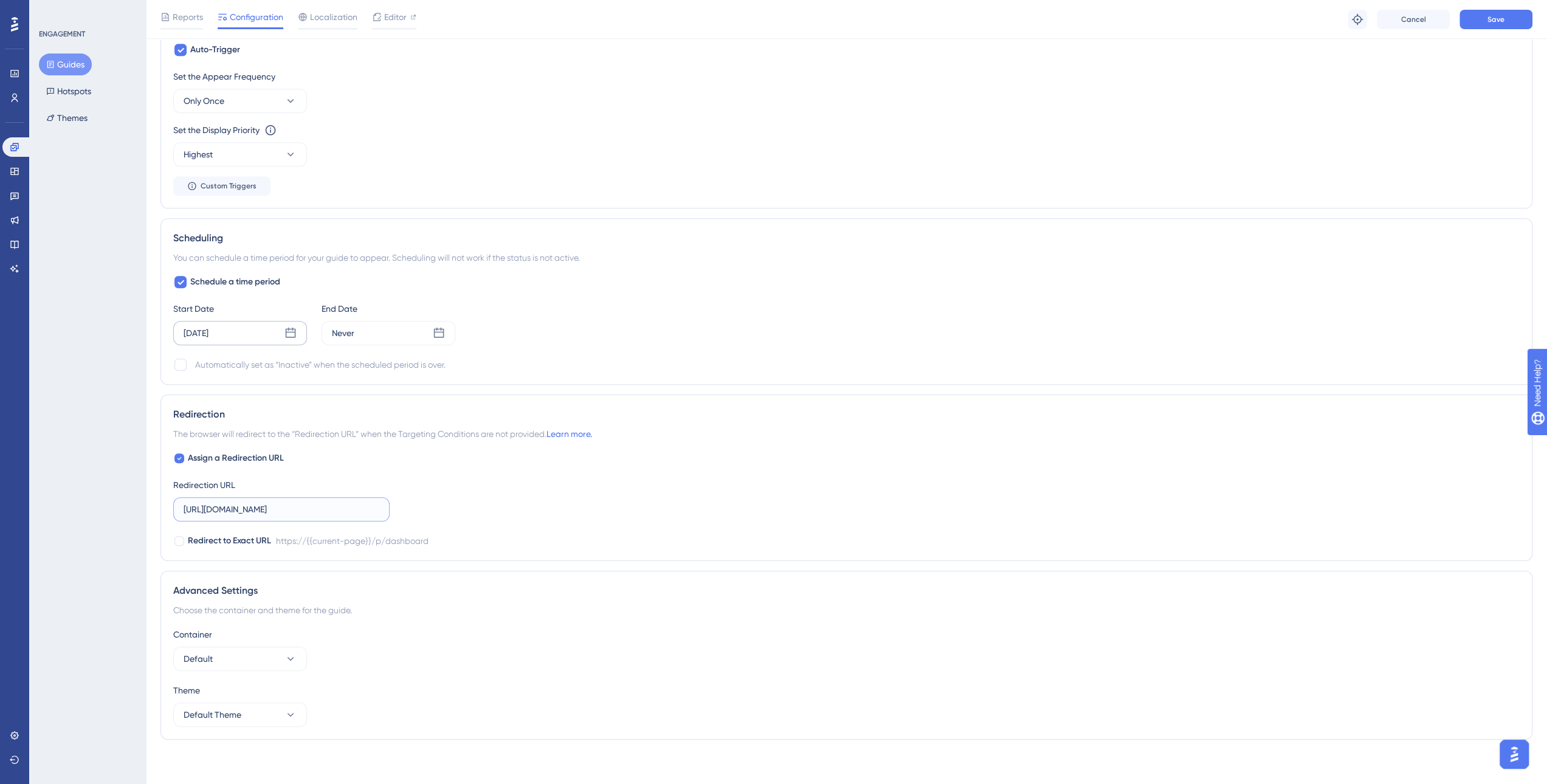
click at [288, 508] on input "https://websur-gestion-sprint.secta.fr/p/dashboard" at bounding box center [282, 509] width 196 height 14
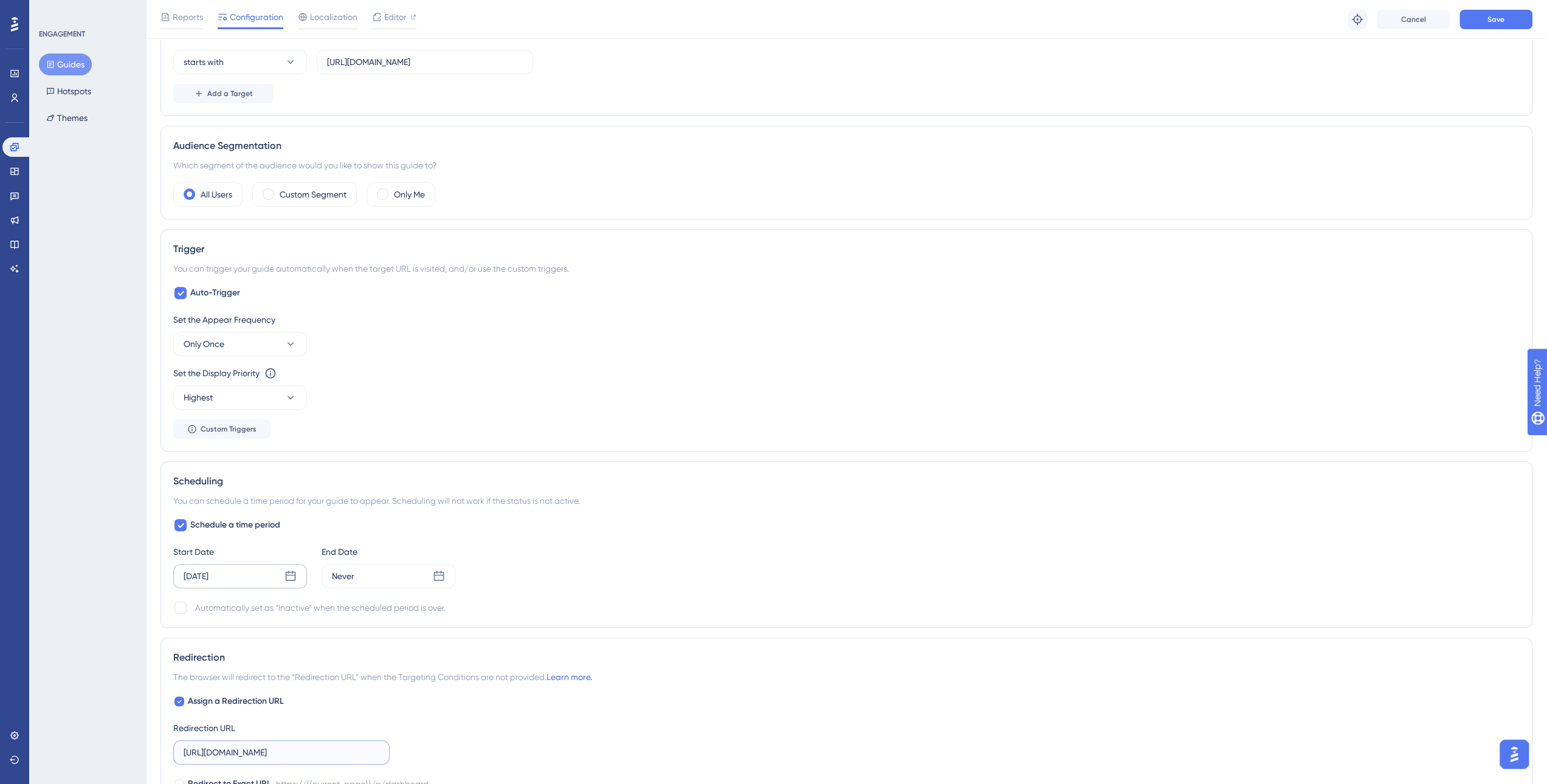
scroll to position [103, 0]
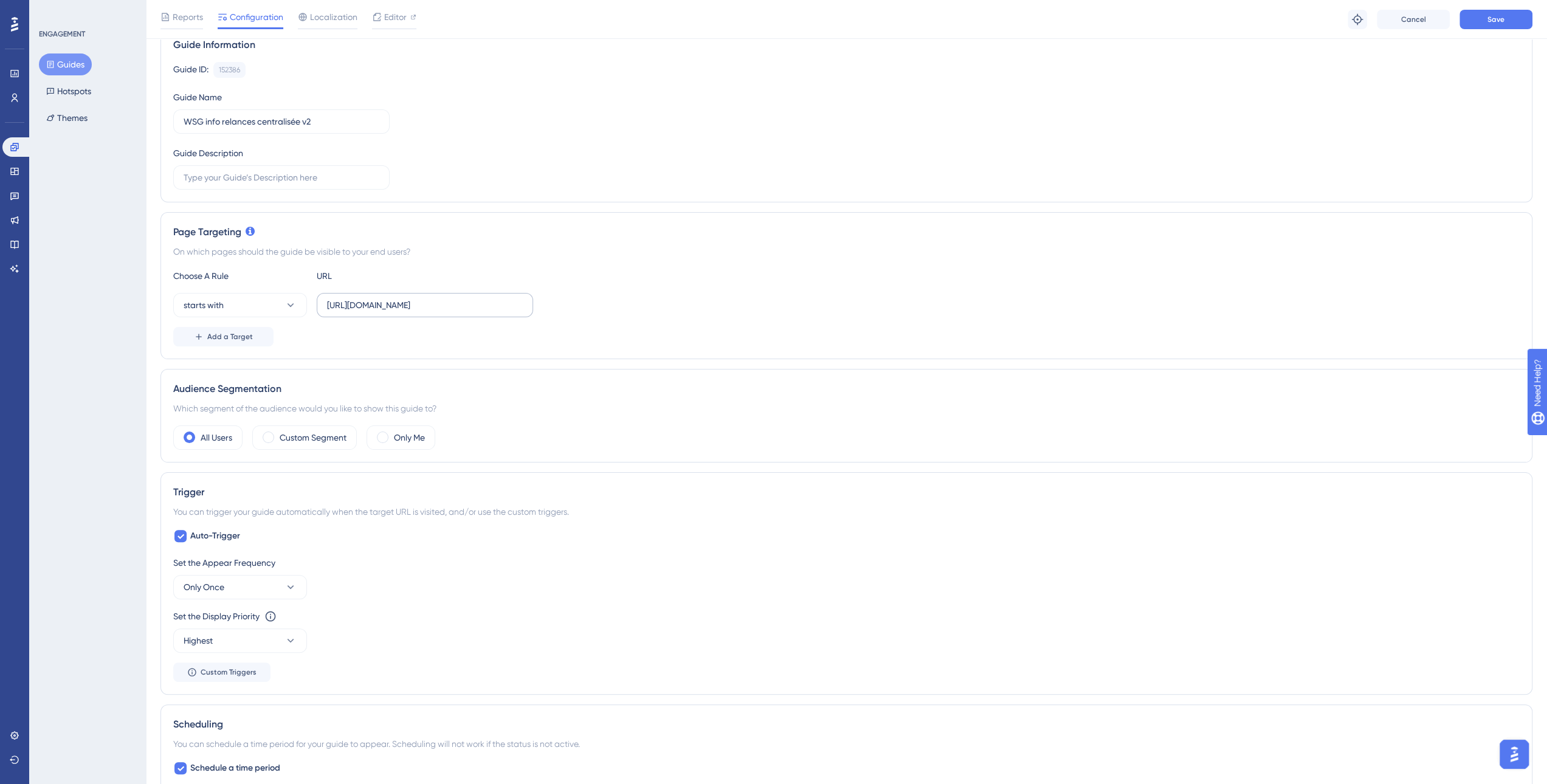
type input "https://websur-gestion.secta.fr/p/dashboard"
click at [431, 309] on input "https://websur-gestion-sprint.secta.fr/p/dashboard" at bounding box center [425, 305] width 196 height 14
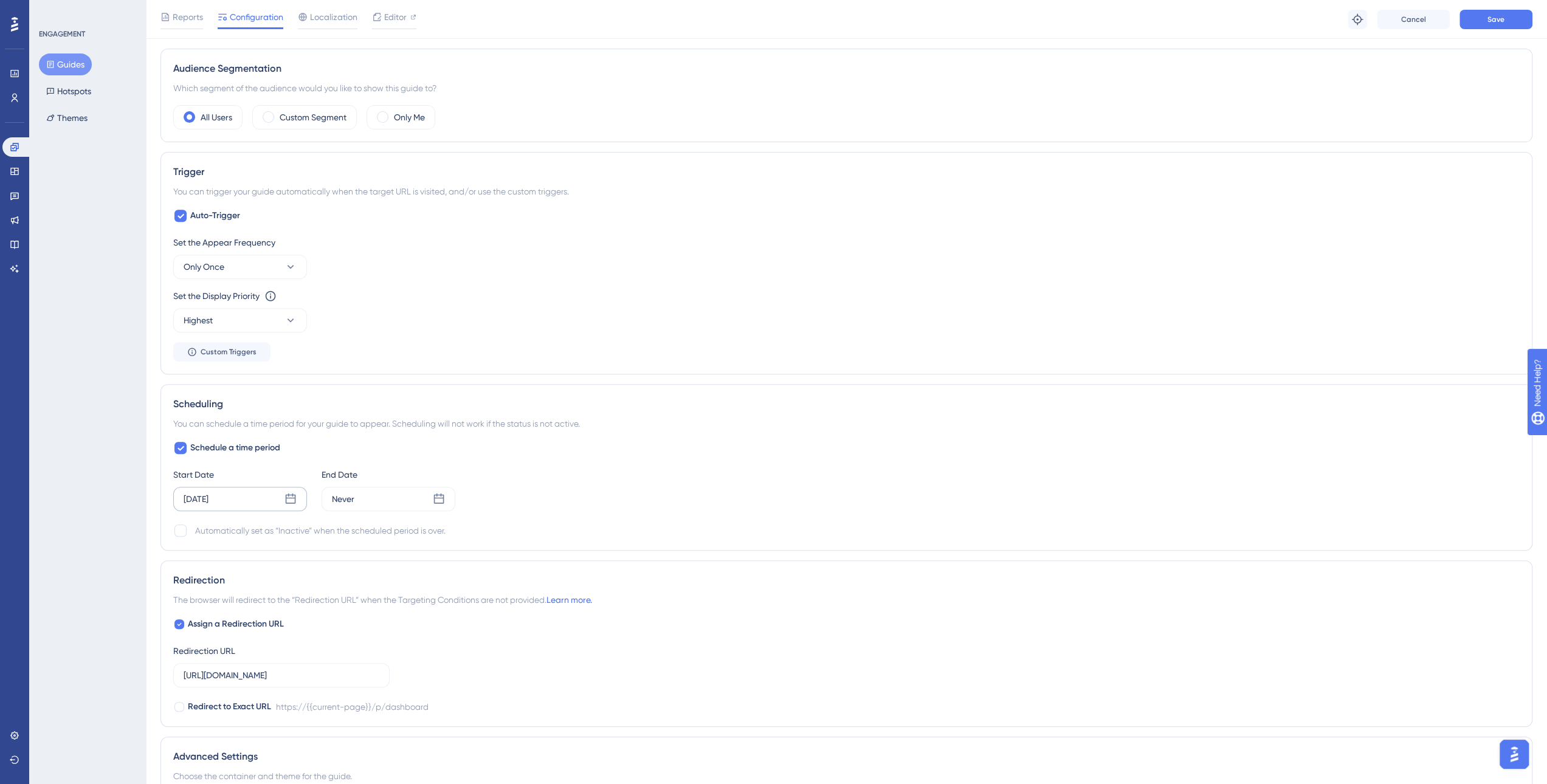
scroll to position [589, 0]
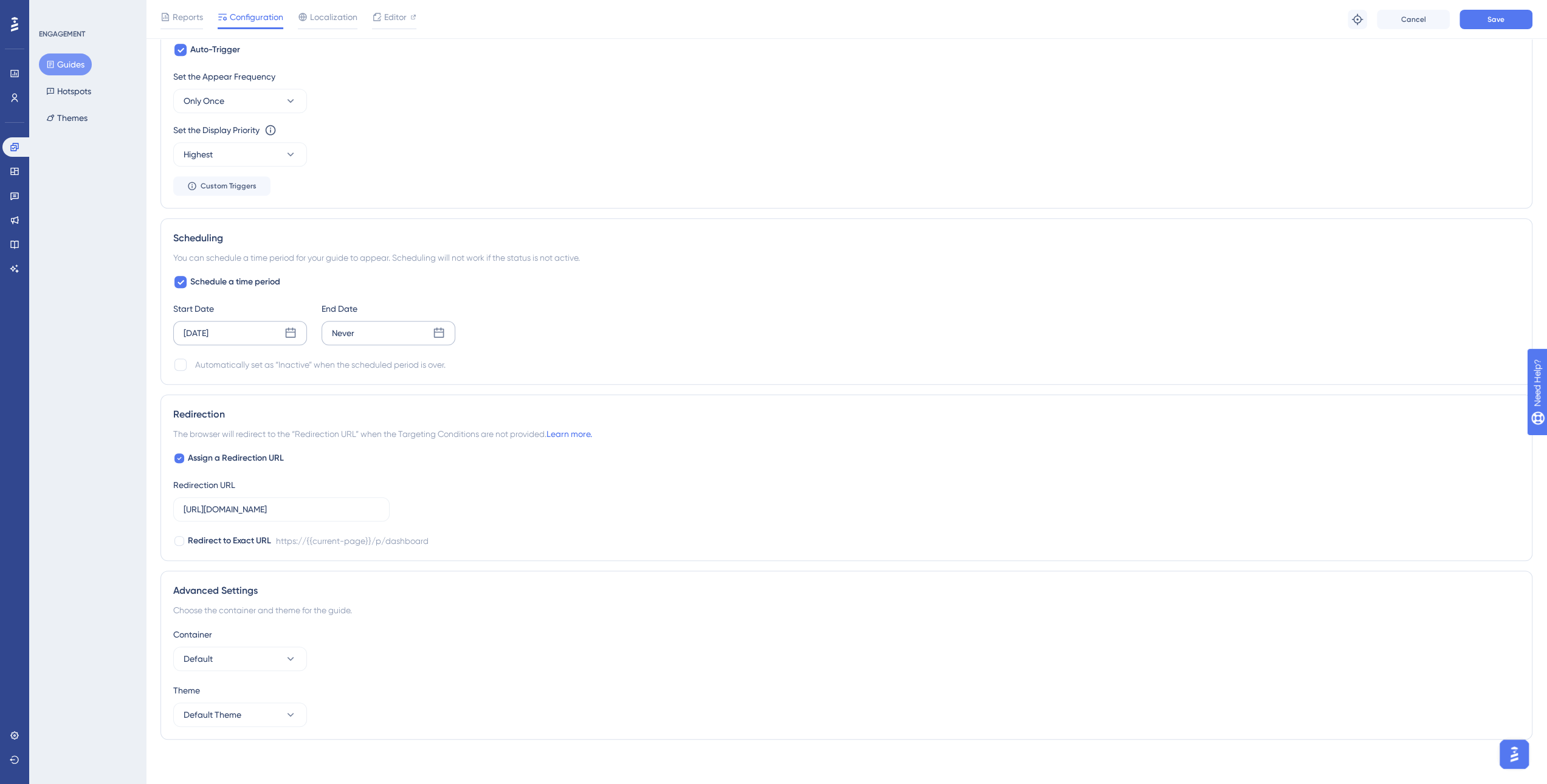
type input "https://websur-gestion.secta.fr/p/dashboard"
click at [444, 328] on icon at bounding box center [438, 333] width 12 height 12
click at [438, 364] on icon at bounding box center [441, 368] width 8 height 11
click at [263, 363] on icon at bounding box center [263, 368] width 8 height 11
click at [441, 364] on icon at bounding box center [441, 368] width 8 height 11
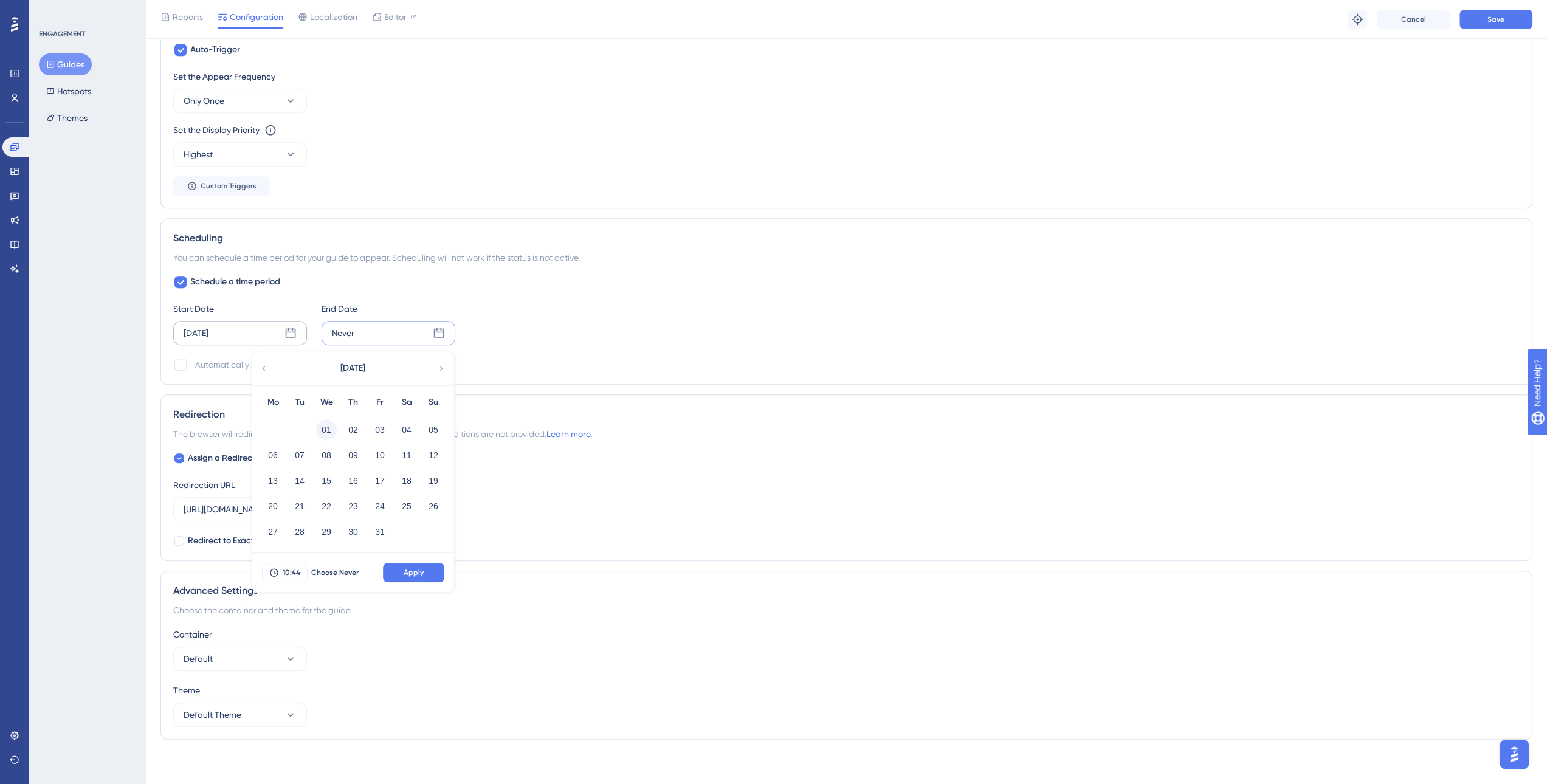
click at [328, 431] on button "01" at bounding box center [326, 429] width 21 height 21
click at [427, 572] on button "Apply" at bounding box center [413, 573] width 61 height 19
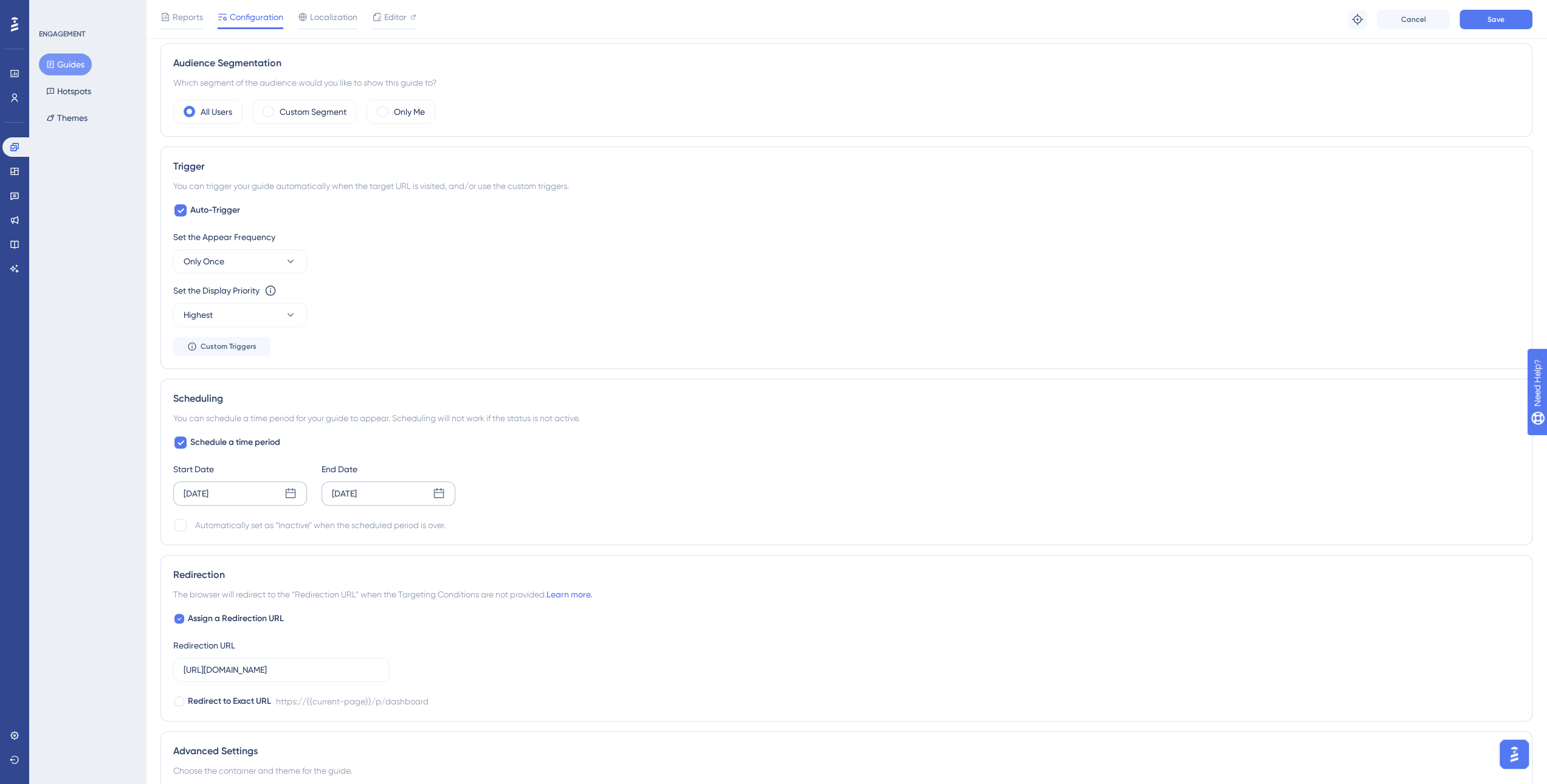
scroll to position [467, 0]
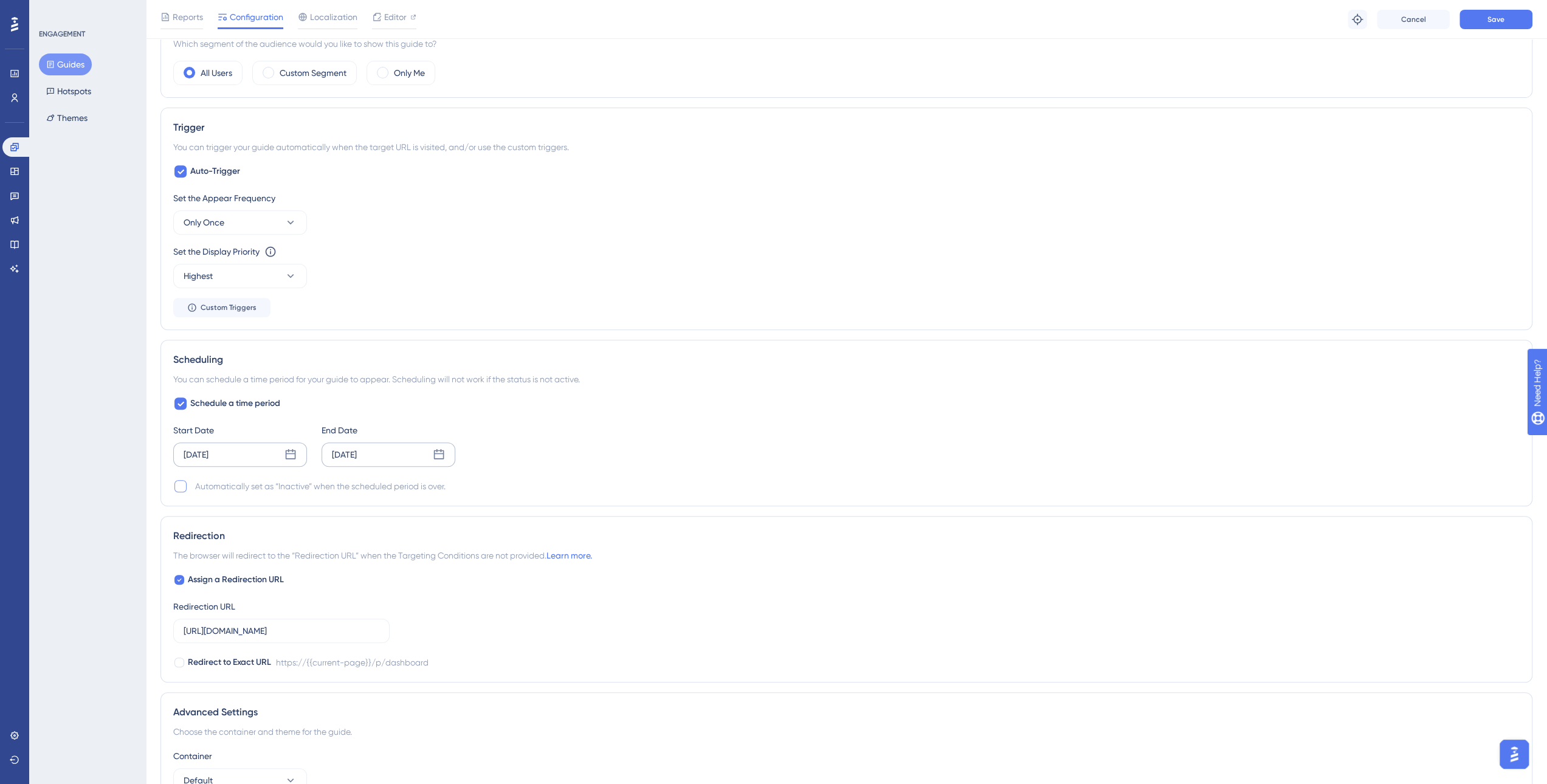
click at [180, 482] on div at bounding box center [181, 486] width 12 height 12
checkbox input "true"
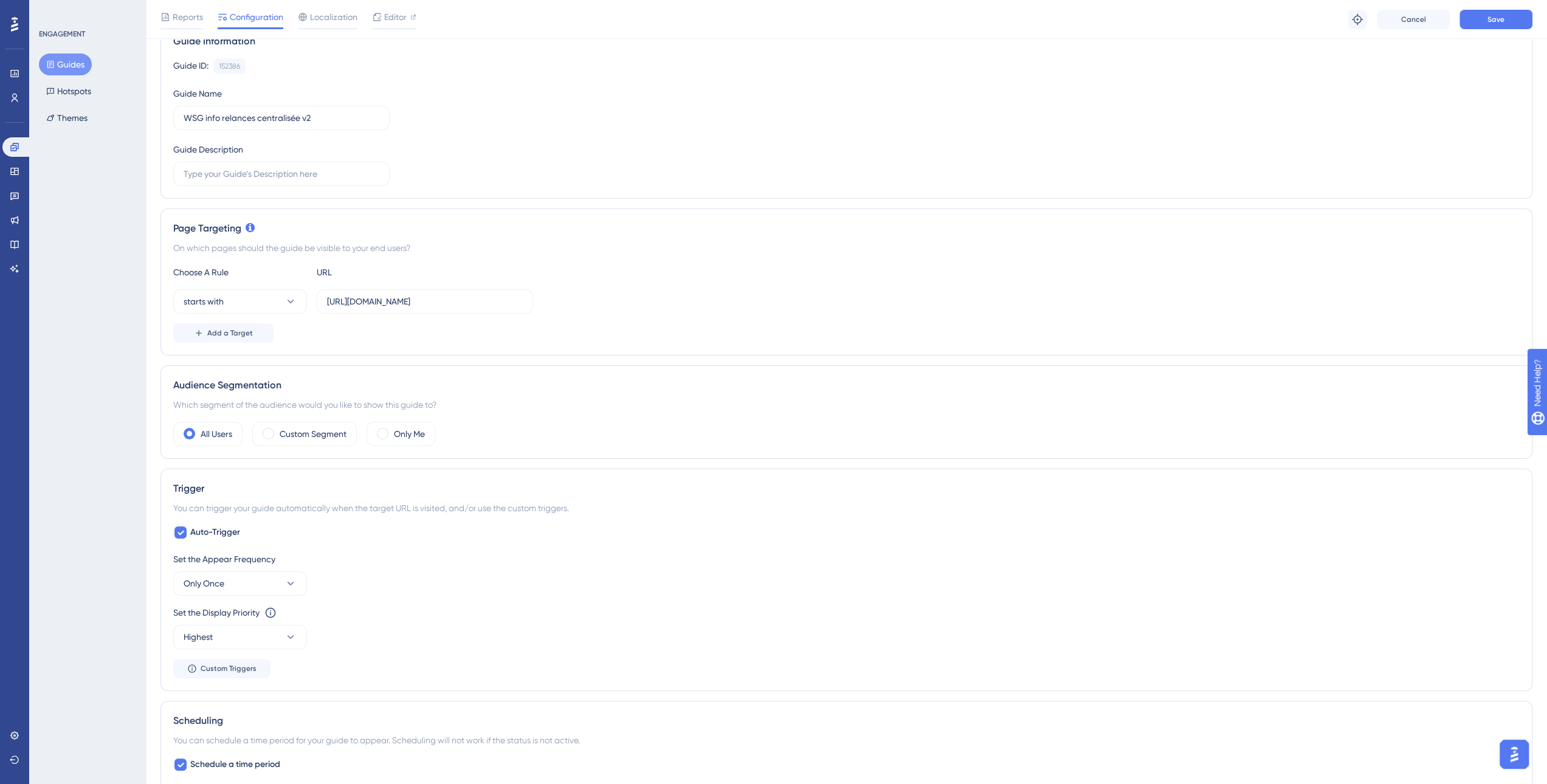
scroll to position [103, 0]
click at [1488, 17] on span "Save" at bounding box center [1496, 19] width 17 height 10
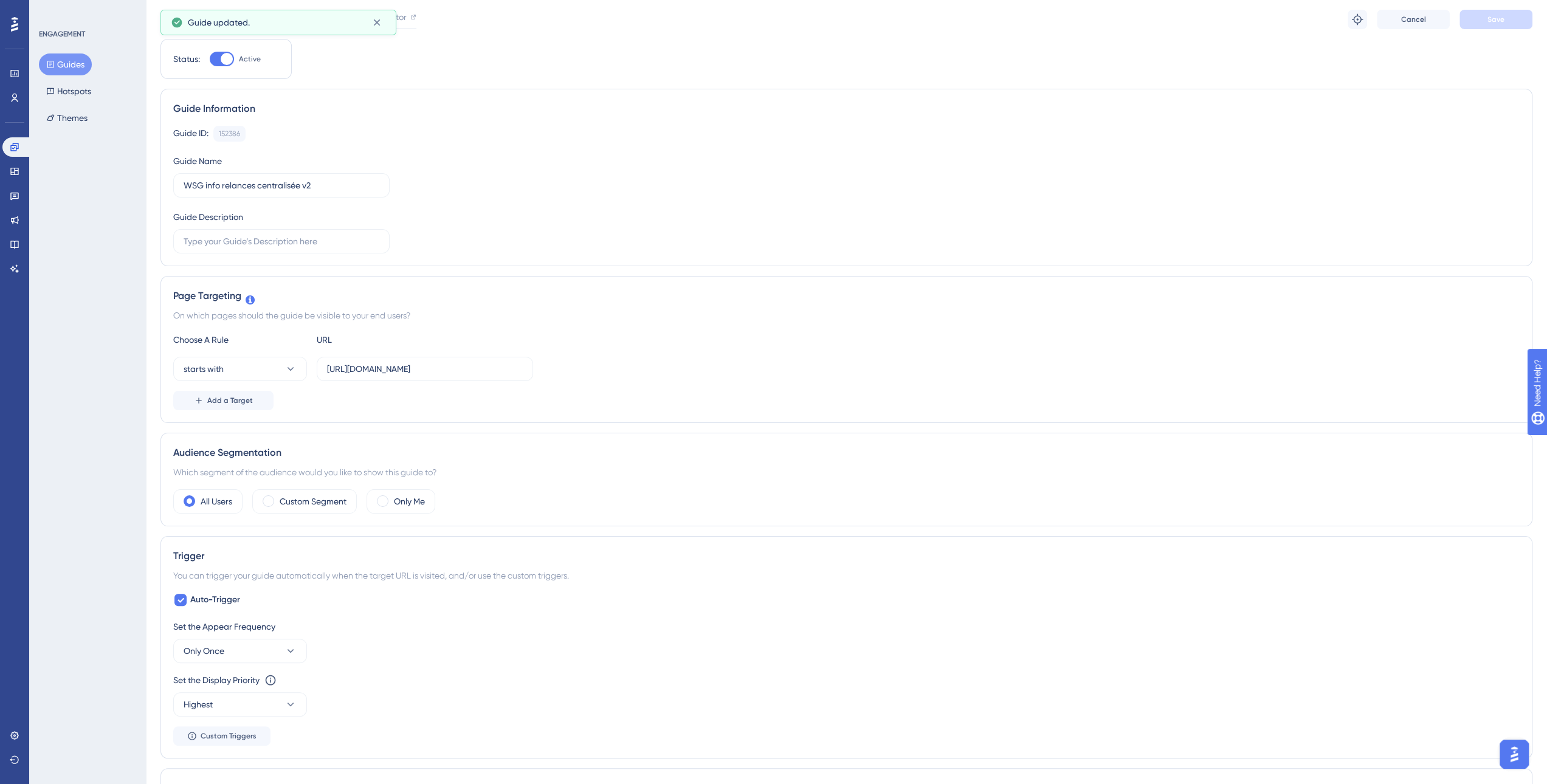
scroll to position [0, 0]
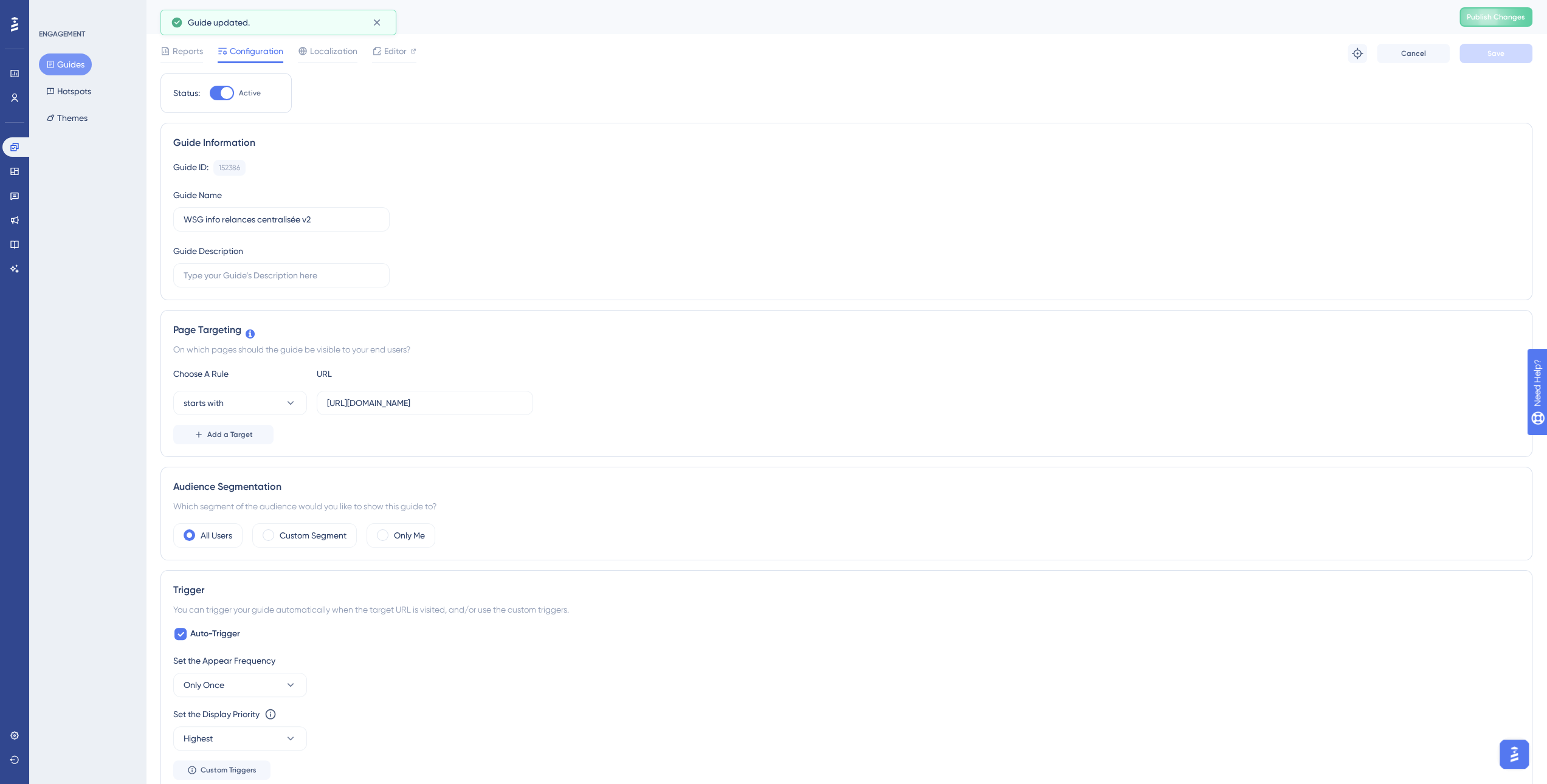
click at [1534, 5] on div "WSG info relances centralisée v2 Publish Changes" at bounding box center [846, 17] width 1401 height 34
click at [1521, 21] on button "Publish Changes" at bounding box center [1495, 17] width 73 height 19
